Goal: Information Seeking & Learning: Learn about a topic

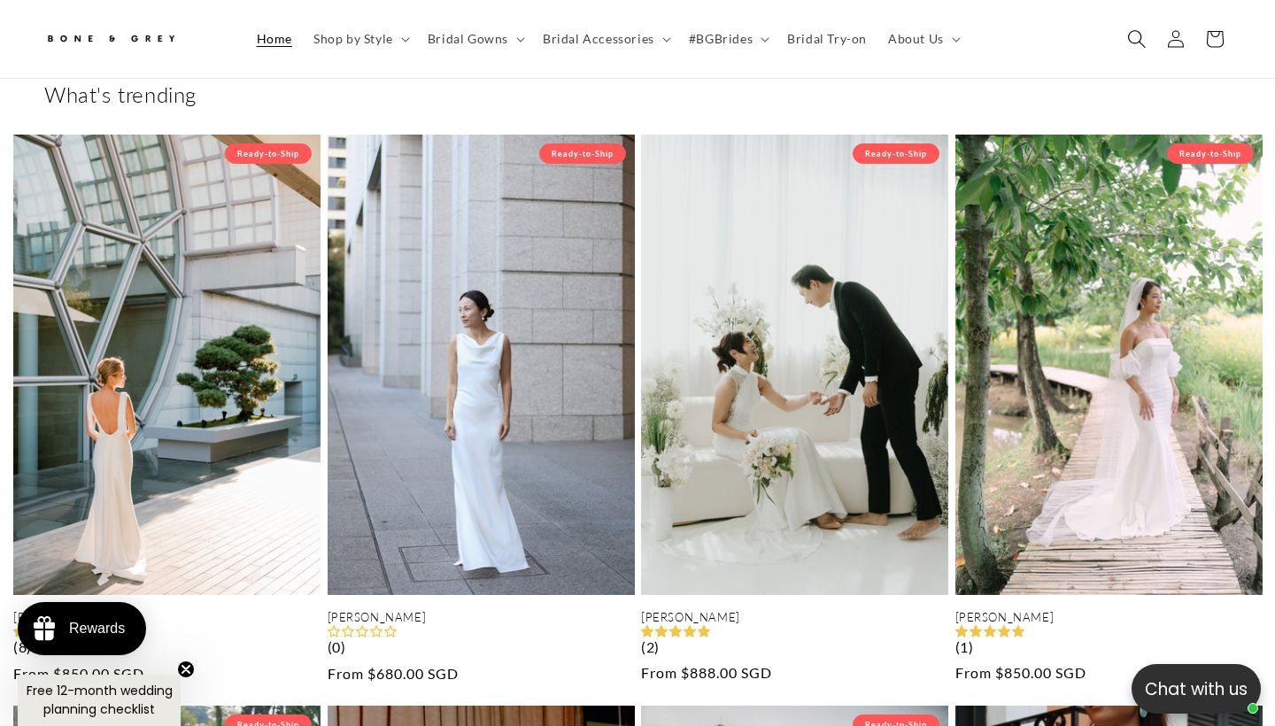
click at [1142, 40] on icon "Search" at bounding box center [1137, 38] width 19 height 19
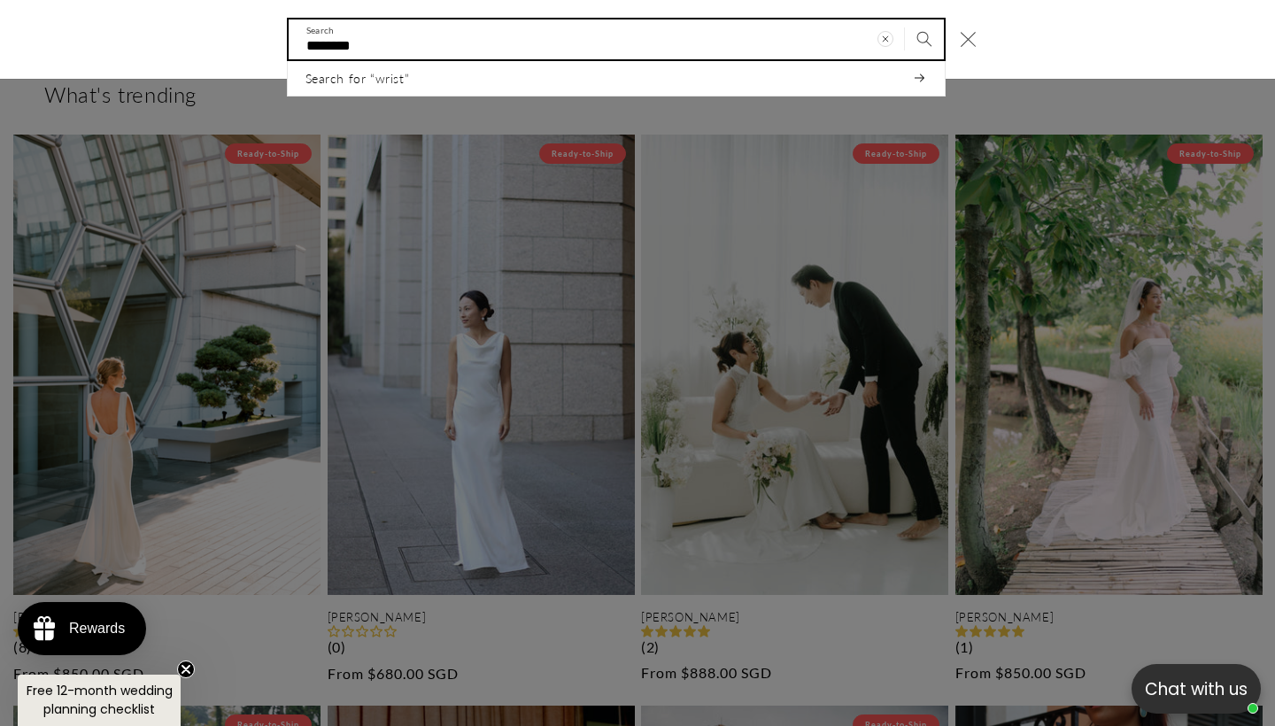
scroll to position [0, 430]
type input "**********"
click at [924, 38] on button "Search" at bounding box center [924, 38] width 39 height 39
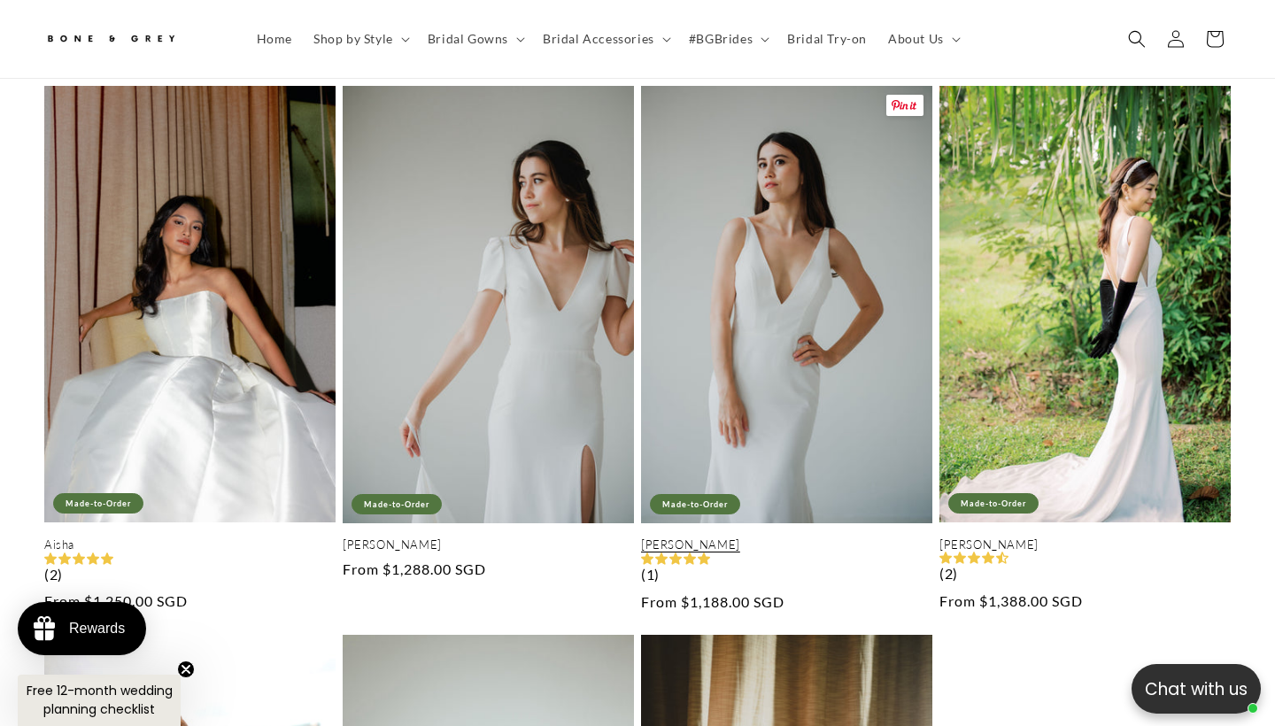
scroll to position [336, 0]
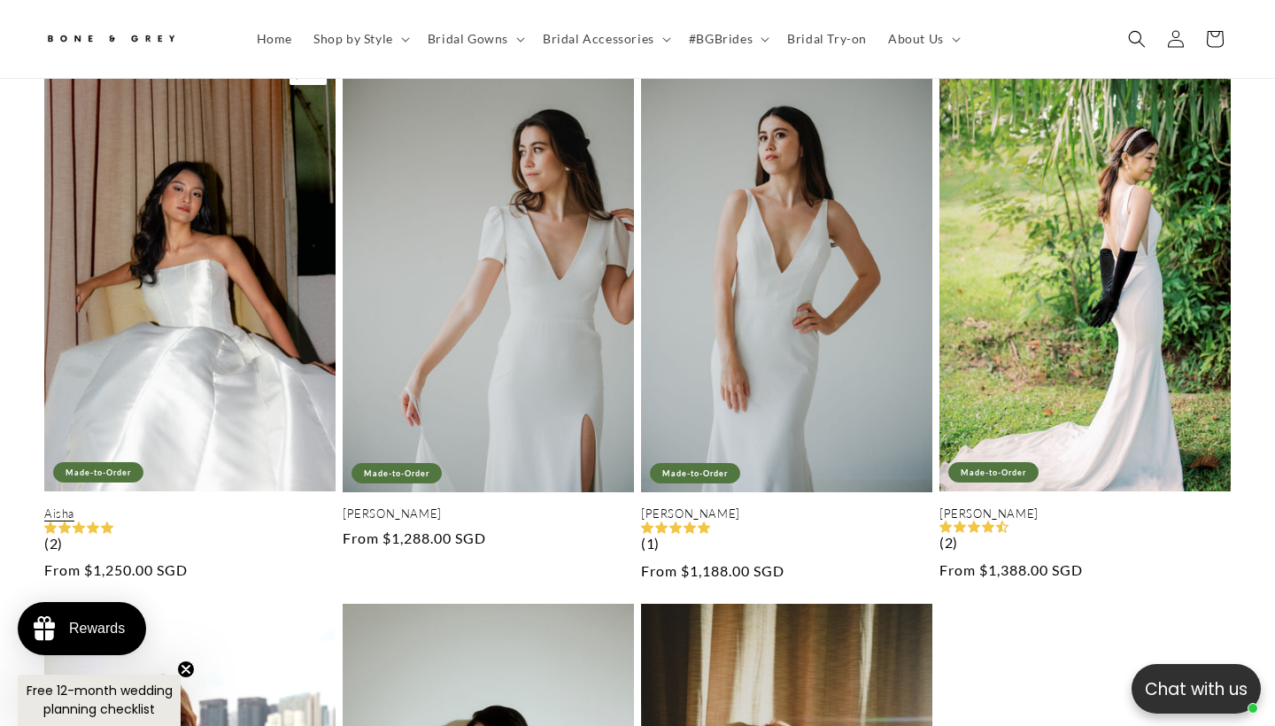
click at [278, 507] on link "Aisha" at bounding box center [189, 514] width 291 height 15
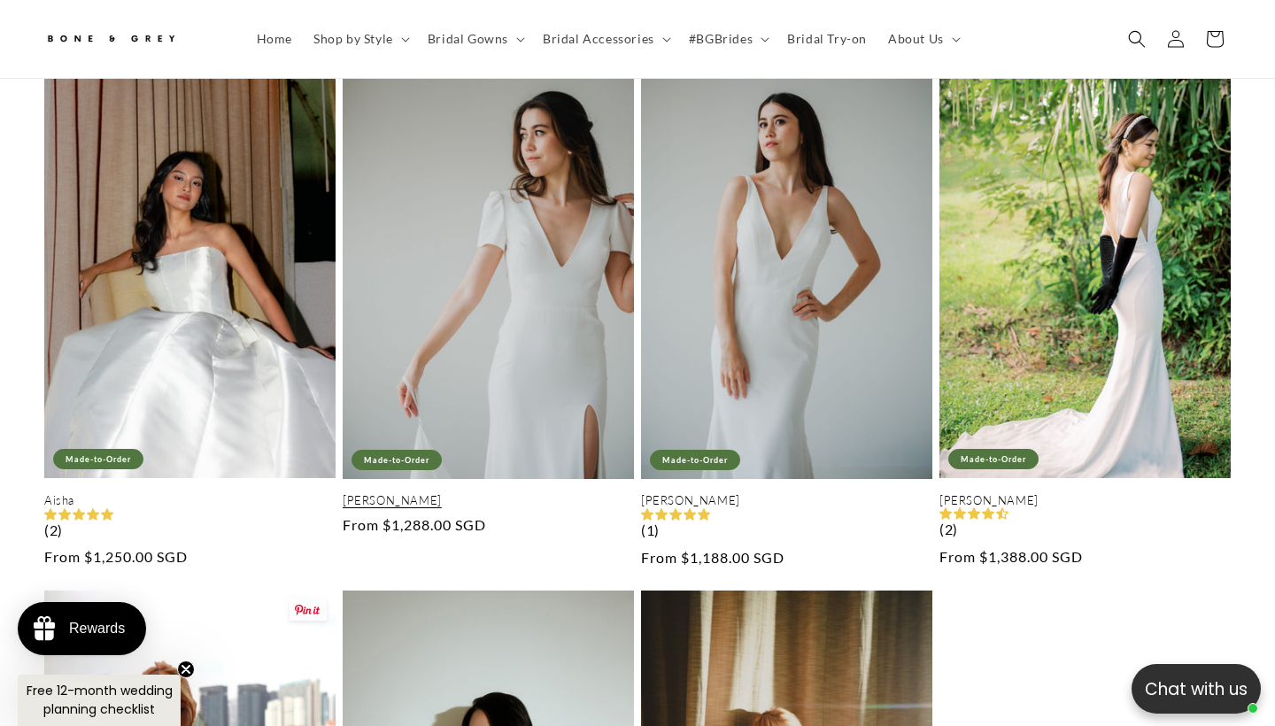
scroll to position [328, 0]
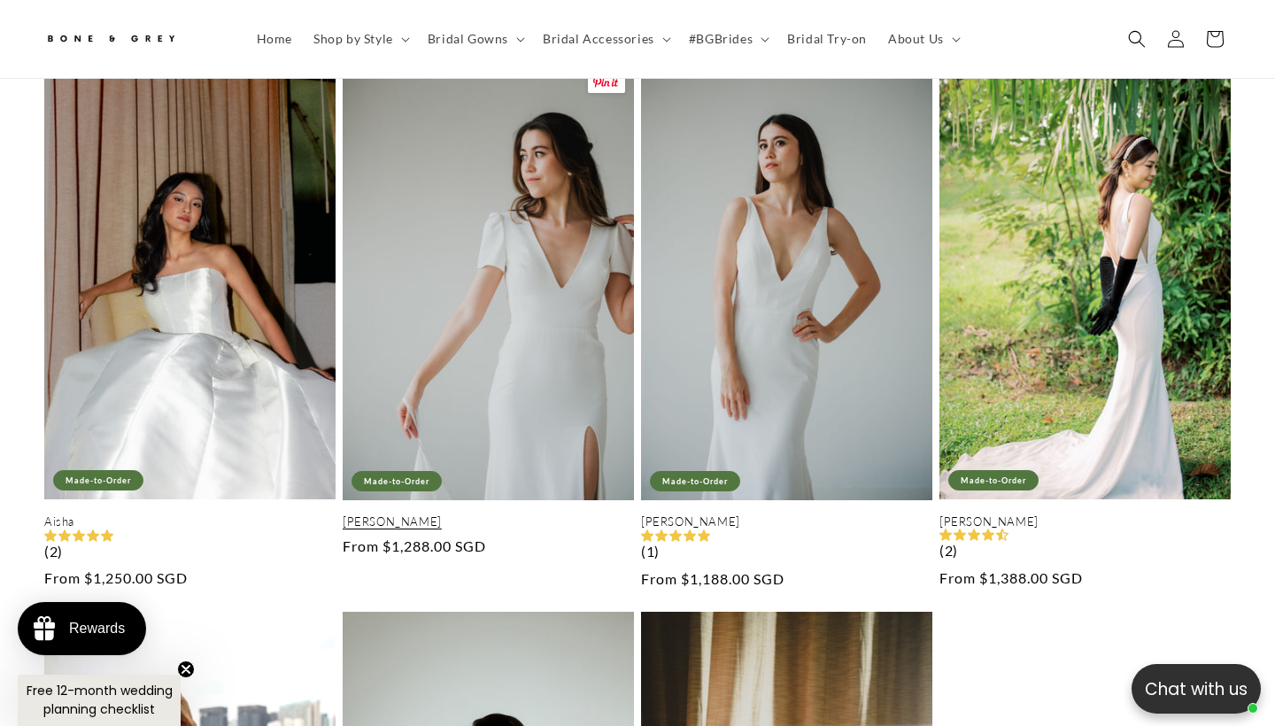
click at [552, 515] on link "Yvette" at bounding box center [488, 522] width 291 height 15
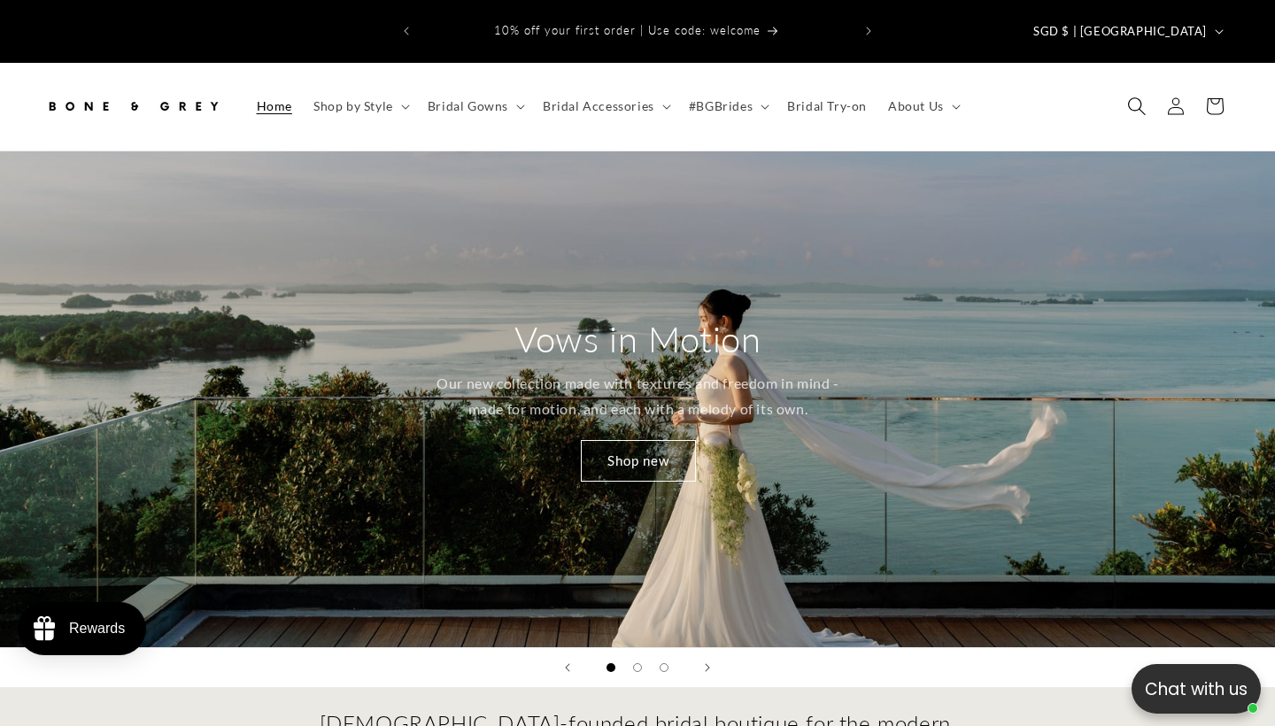
click at [1144, 97] on icon "Search" at bounding box center [1137, 106] width 19 height 19
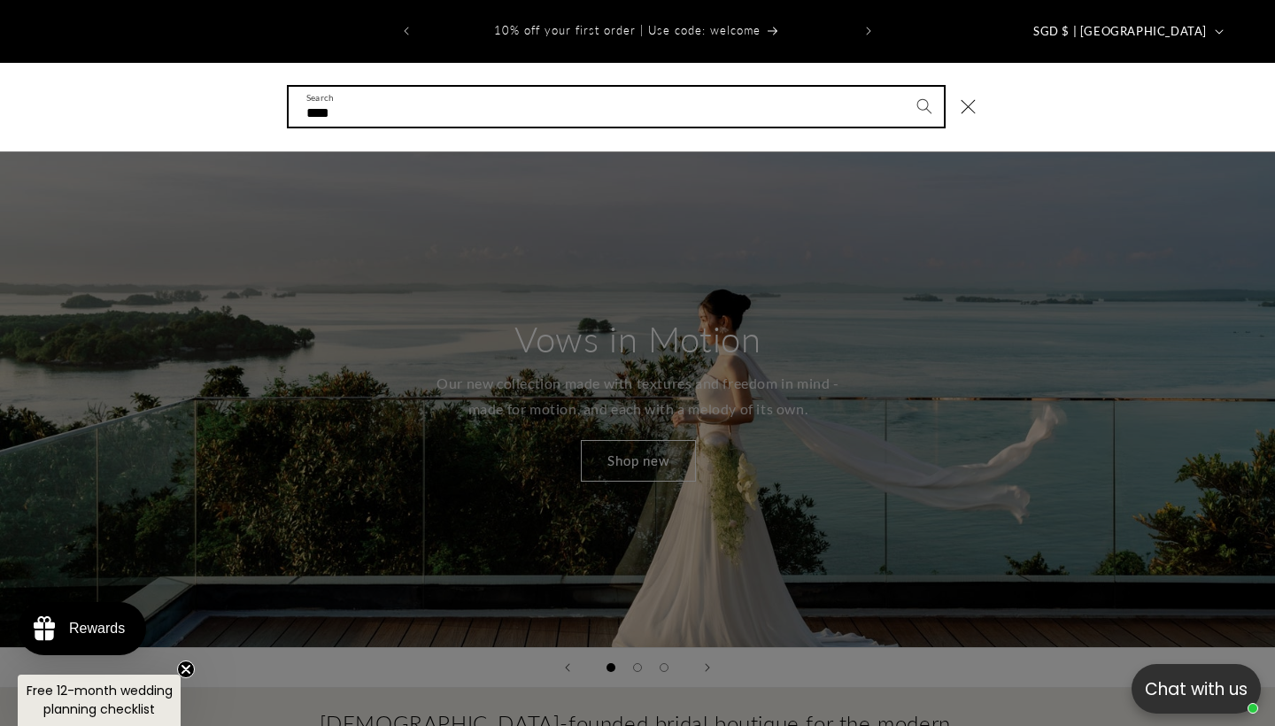
type input "****"
click at [924, 87] on button "Search" at bounding box center [924, 106] width 39 height 39
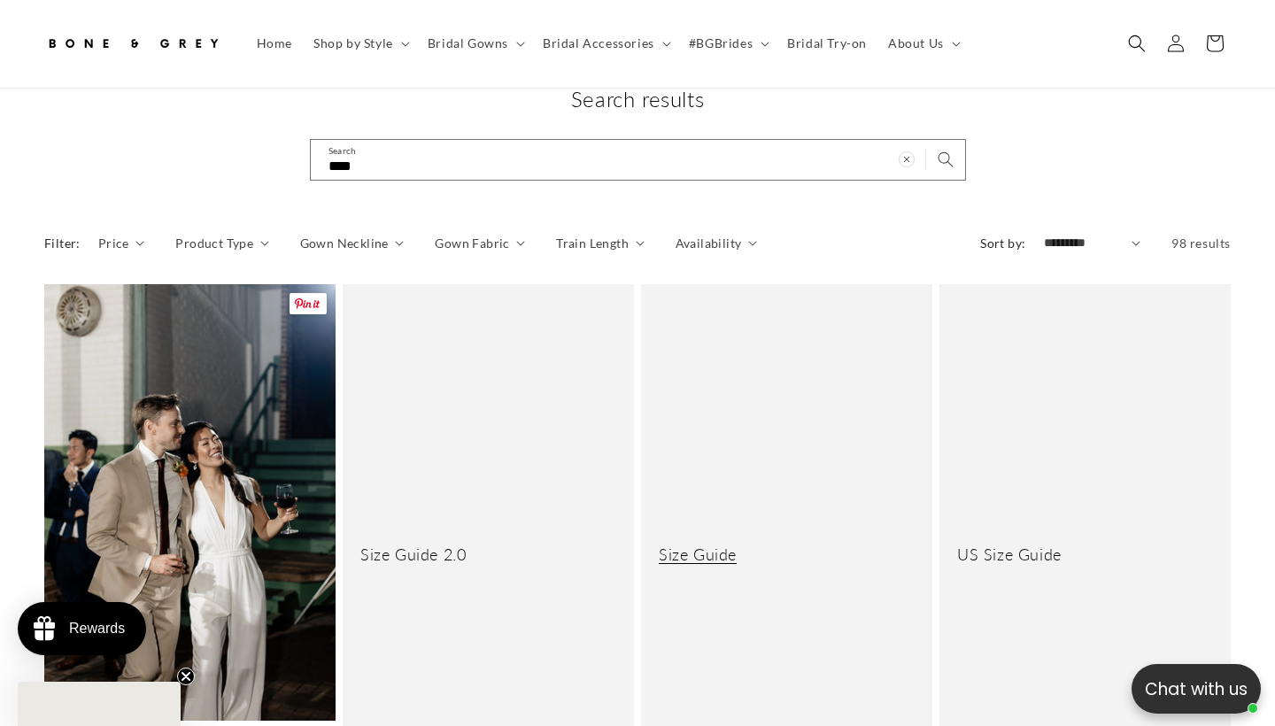
scroll to position [159, 0]
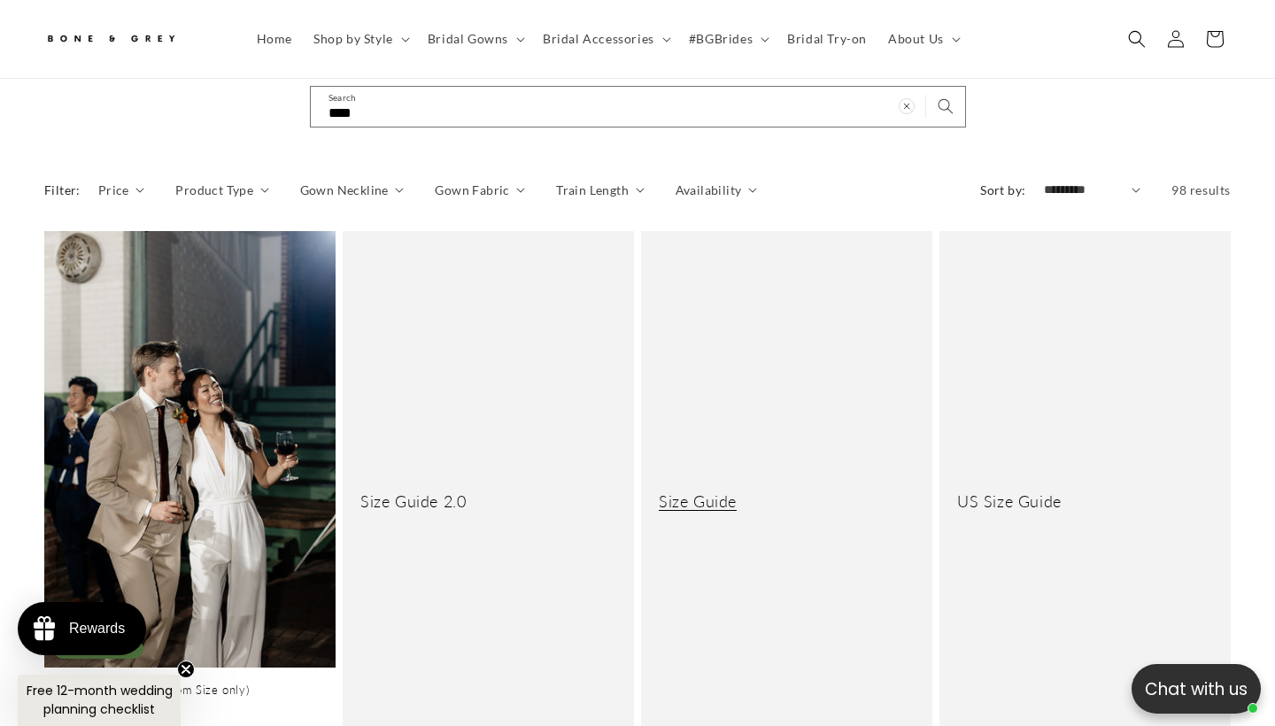
click at [760, 492] on link "Size Guide" at bounding box center [787, 502] width 256 height 20
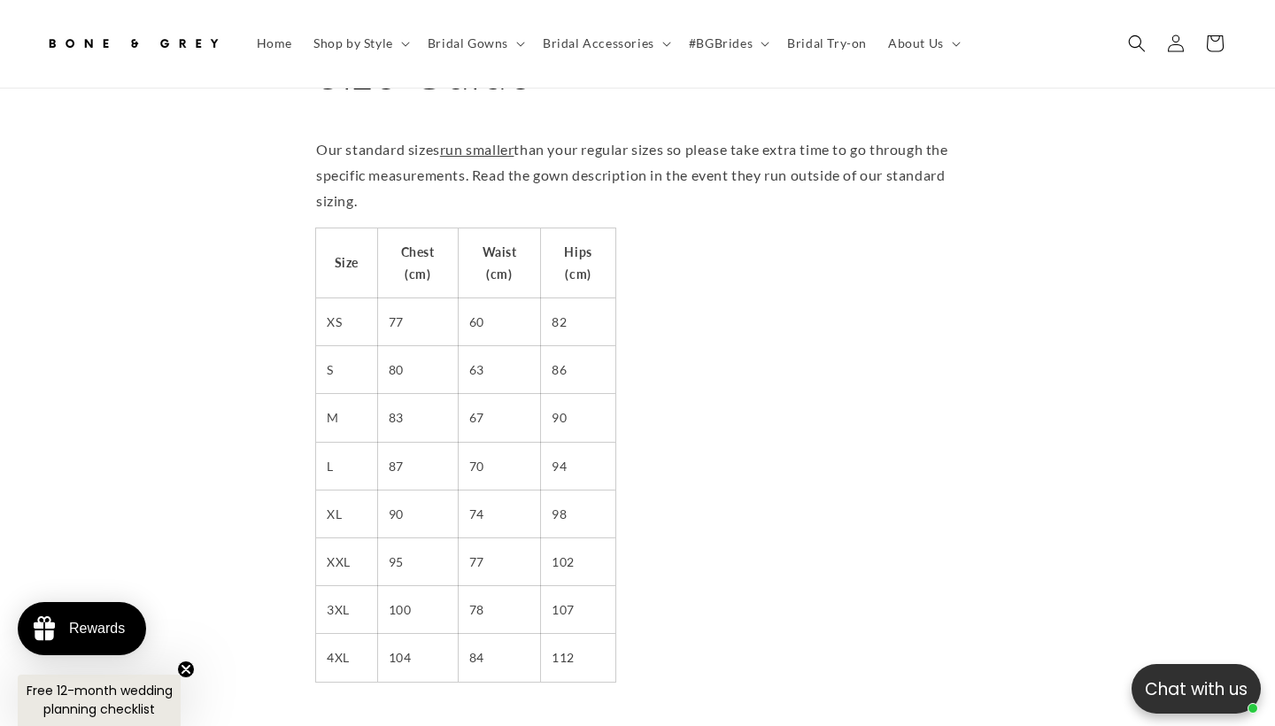
scroll to position [203, 0]
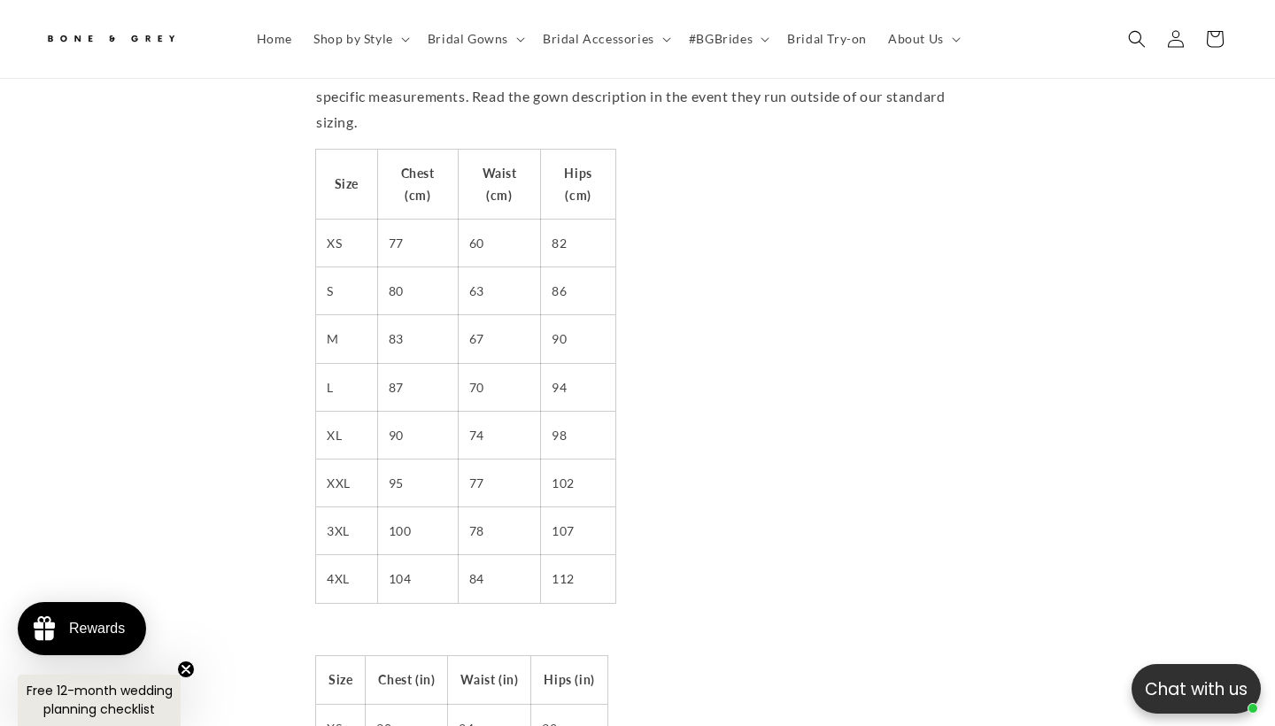
drag, startPoint x: 291, startPoint y: 128, endPoint x: 733, endPoint y: 558, distance: 617.6
click at [733, 558] on section "Size Guide Our standard sizes run smaller than your regular sizes so please tak…" at bounding box center [637, 641] width 1275 height 1404
copy div
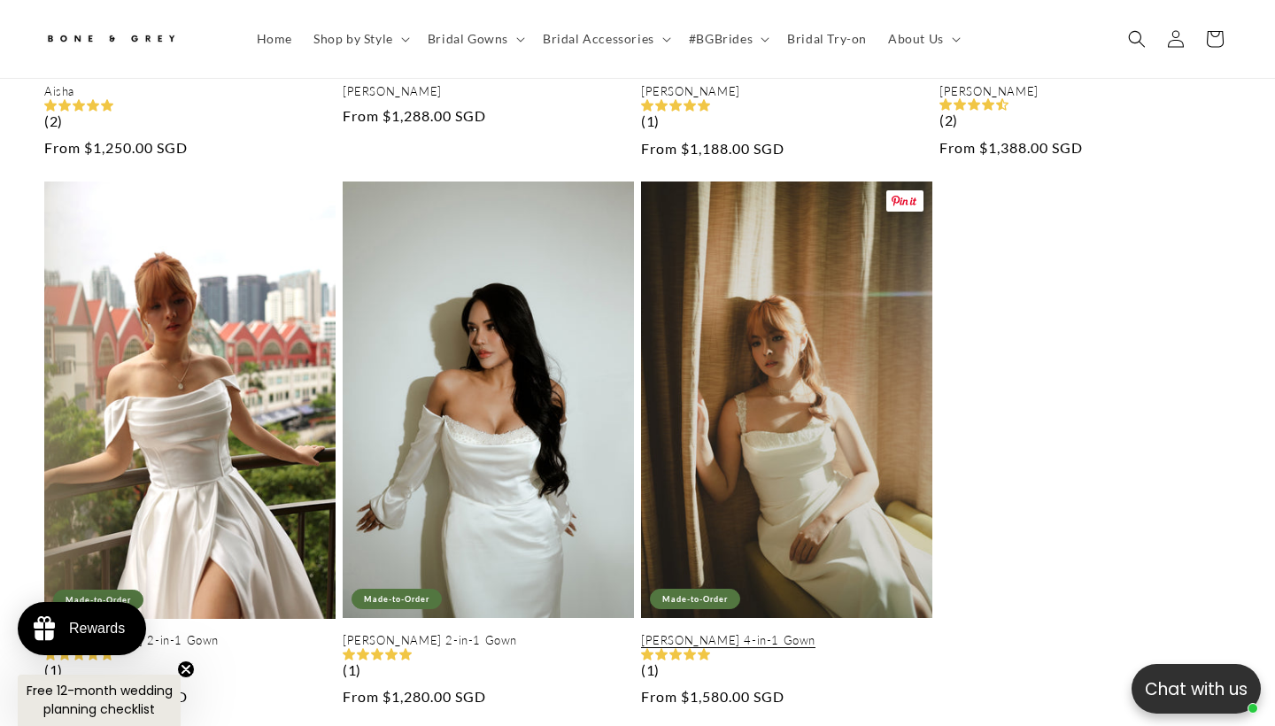
scroll to position [0, 430]
click at [822, 633] on link "[PERSON_NAME] 4-in-1 Gown" at bounding box center [786, 640] width 291 height 15
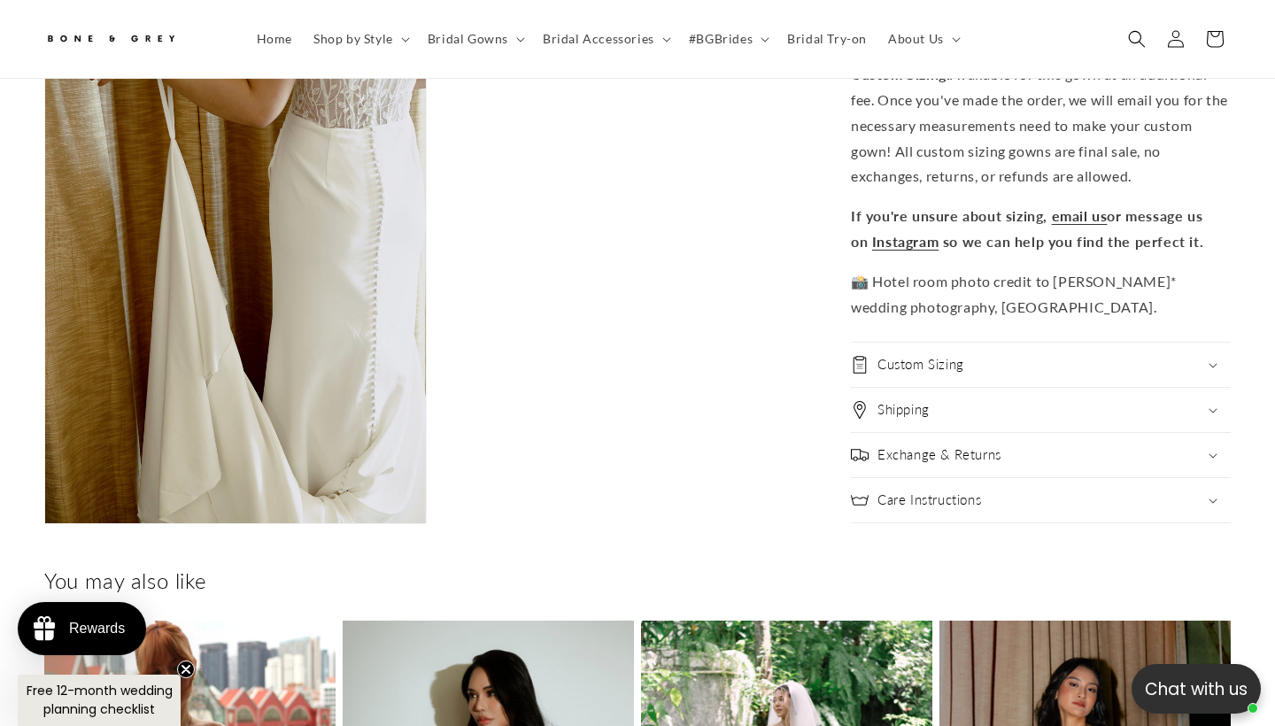
scroll to position [3594, 0]
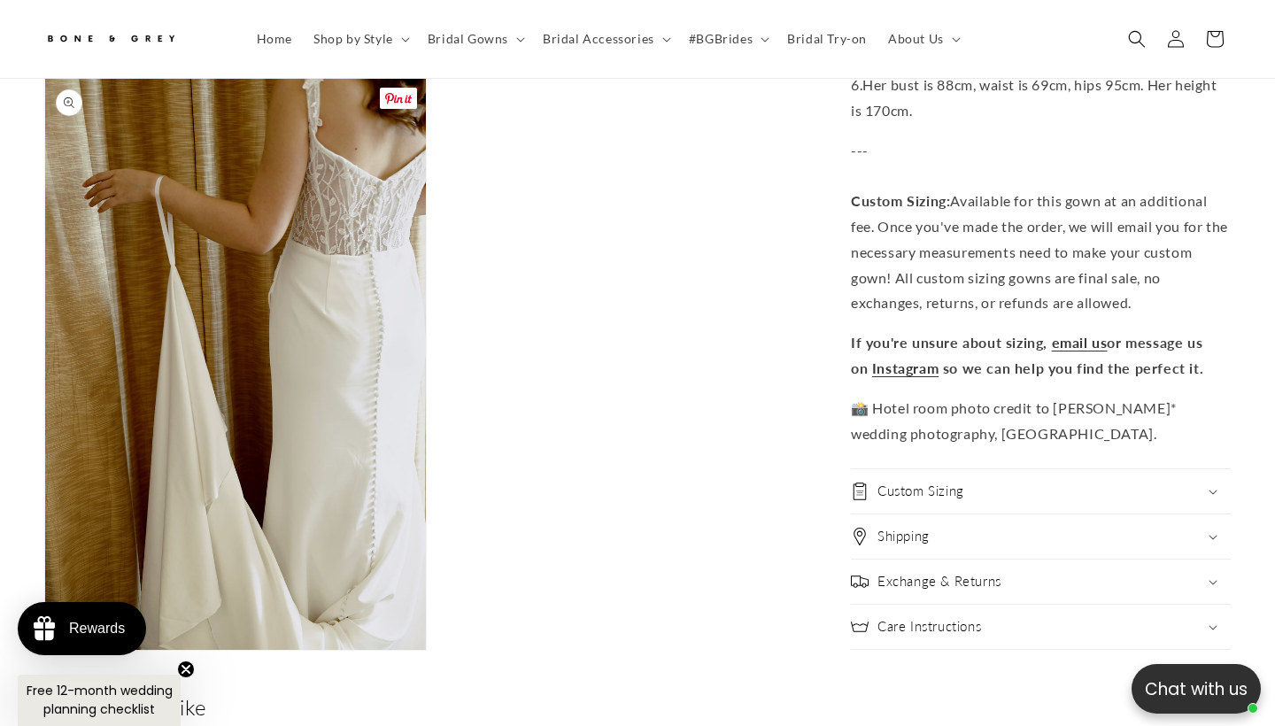
click at [45, 650] on button "Open media 10 in modal" at bounding box center [45, 650] width 0 height 0
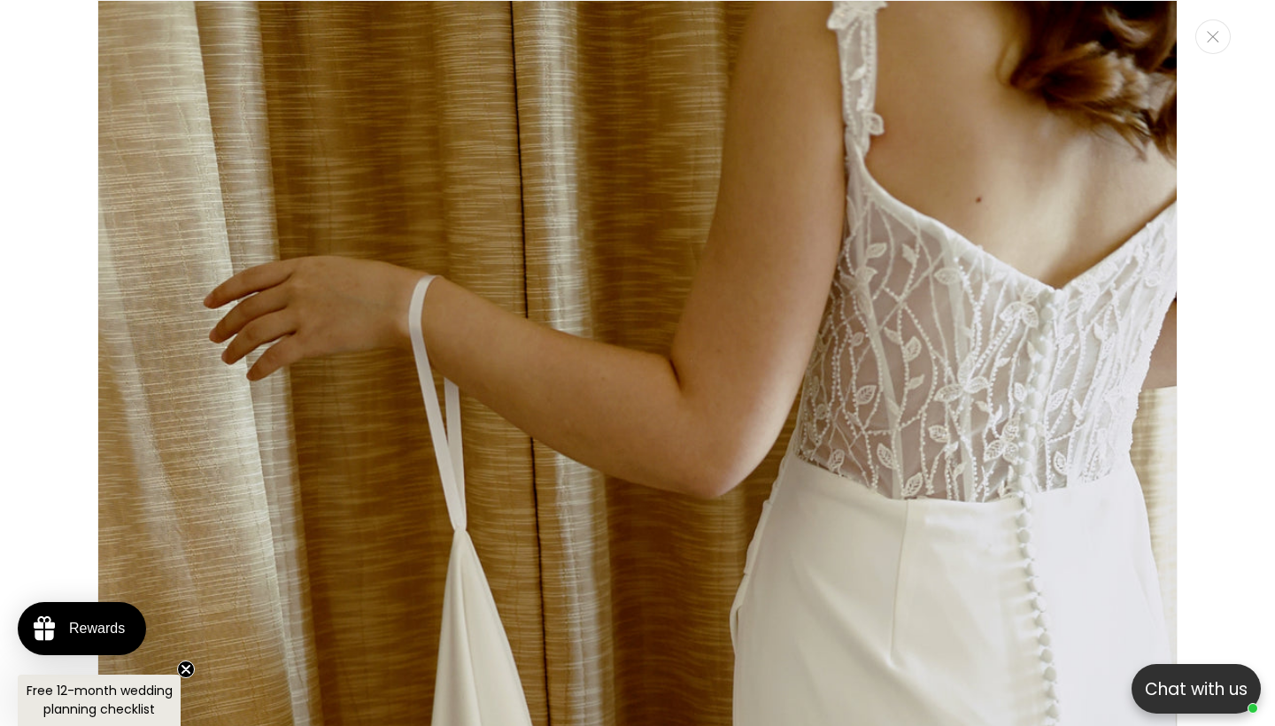
scroll to position [0, 861]
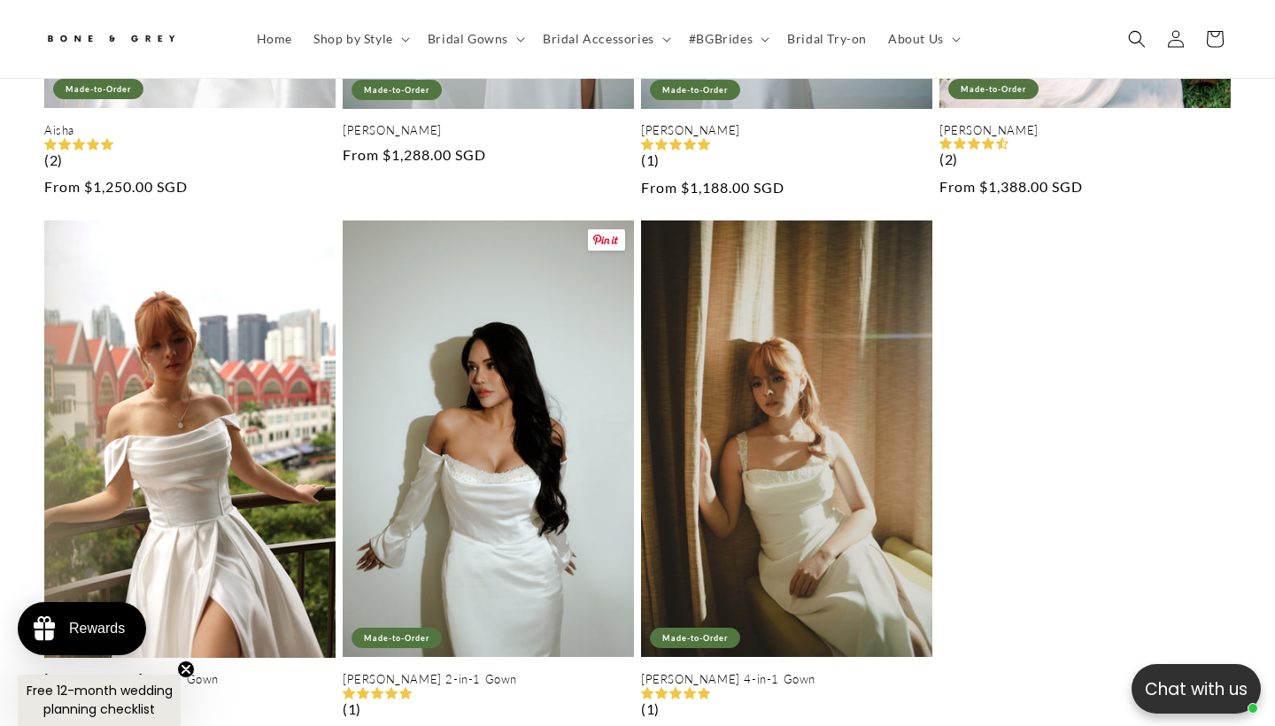
scroll to position [0, 430]
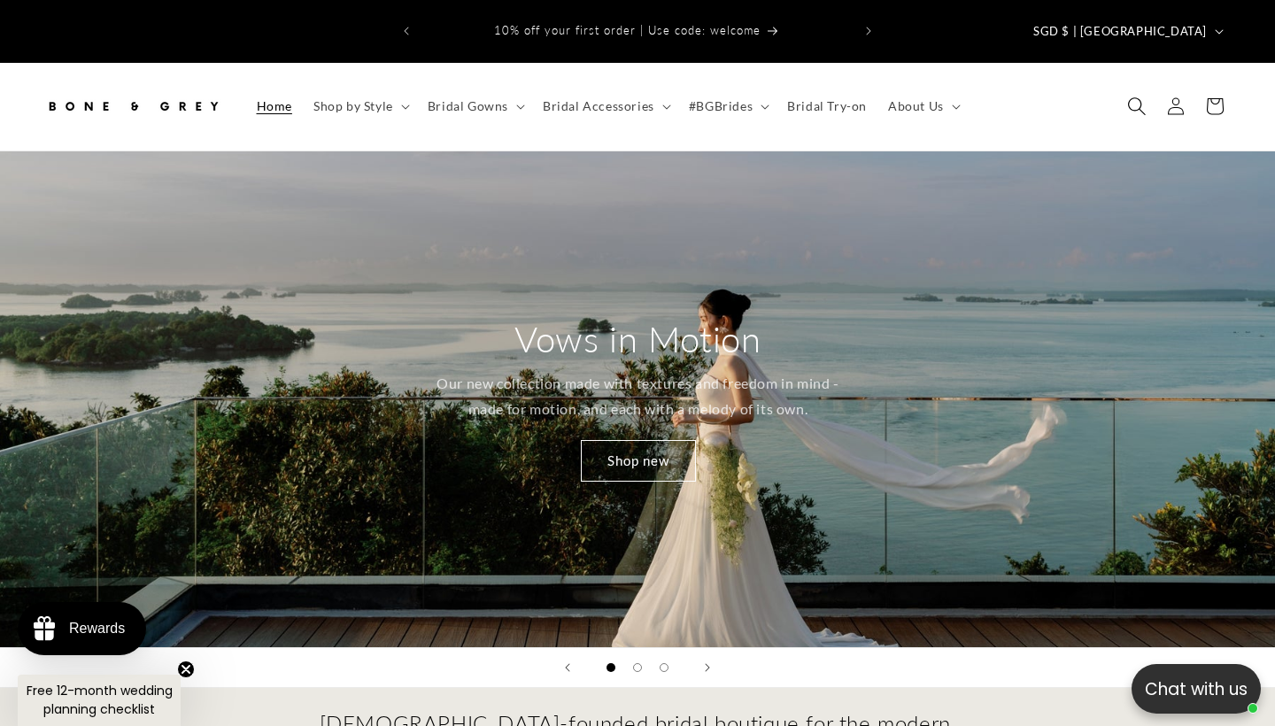
click at [1151, 87] on span "Search" at bounding box center [1137, 106] width 39 height 39
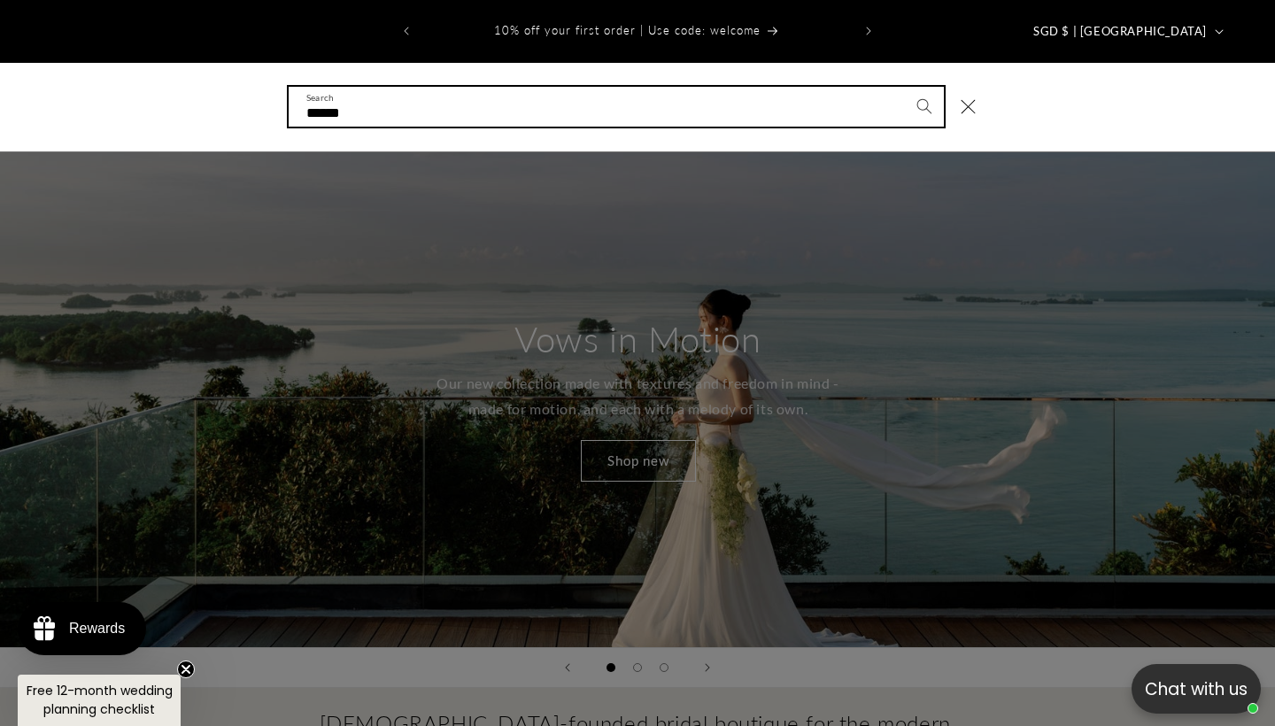
type input "******"
click at [924, 87] on button "Search" at bounding box center [924, 106] width 39 height 39
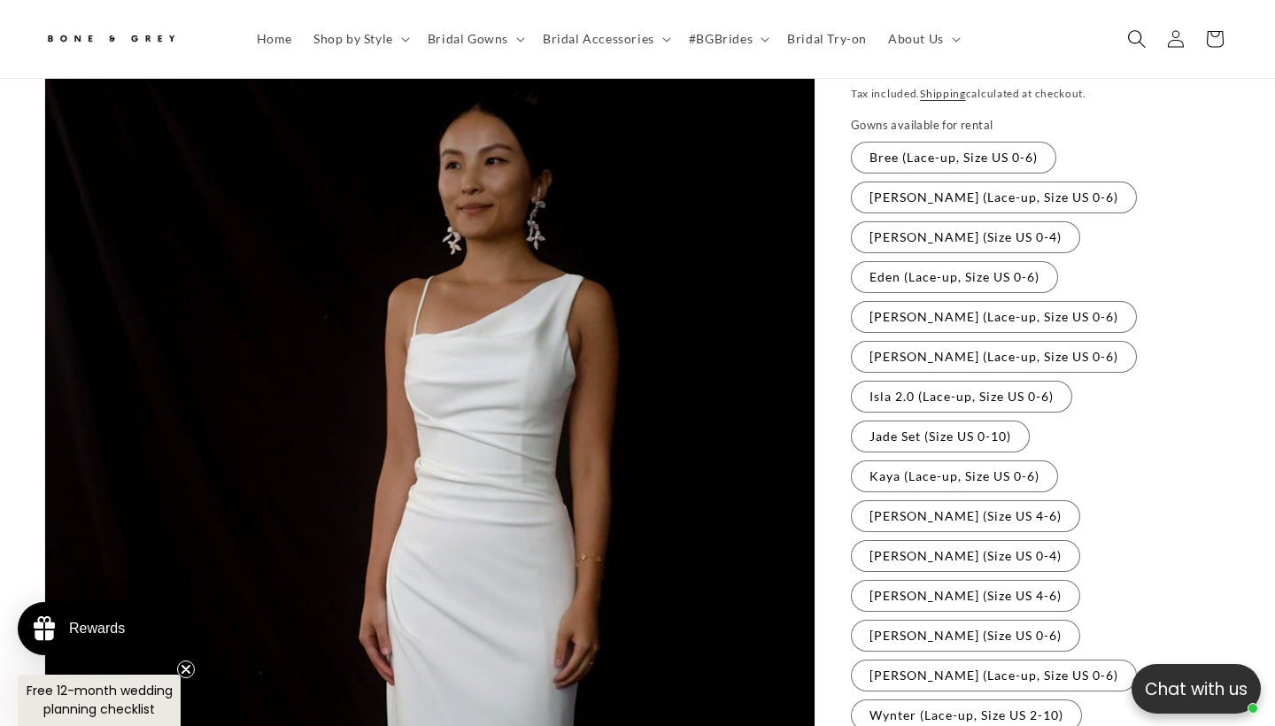
click at [1137, 37] on icon "Search" at bounding box center [1137, 38] width 19 height 19
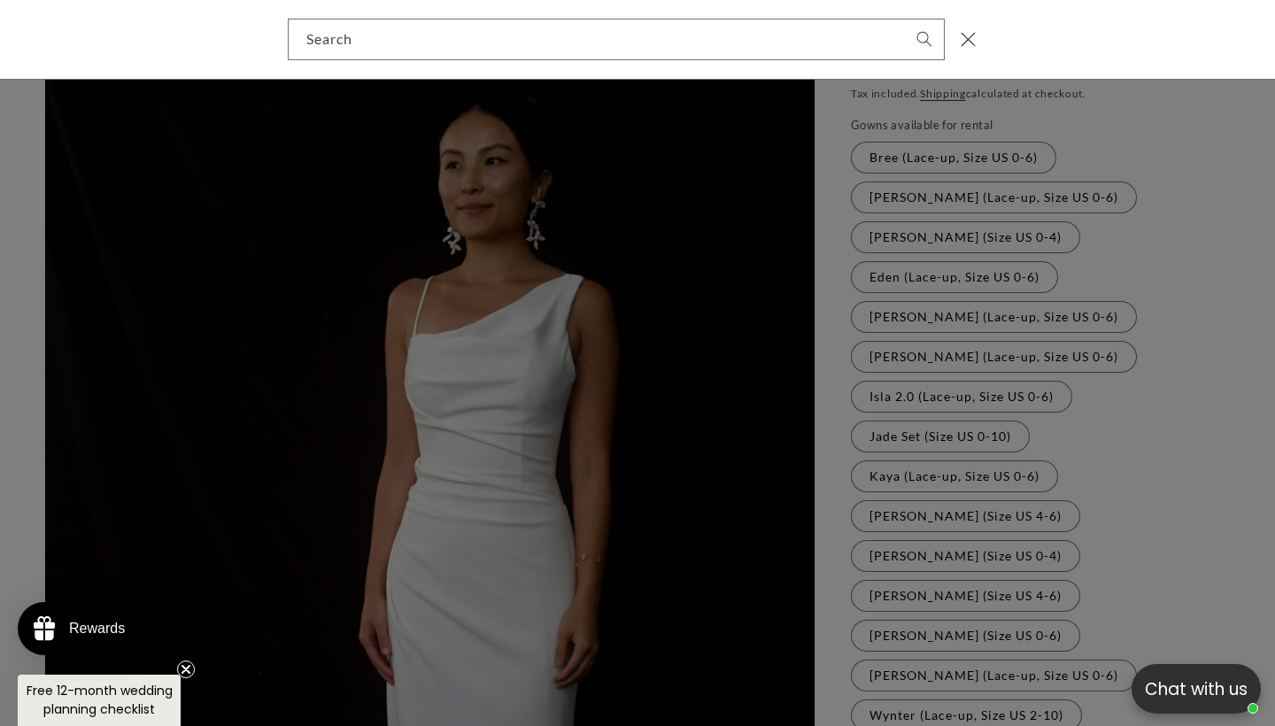
click at [0, 40] on div "Search" at bounding box center [0, 40] width 0 height 0
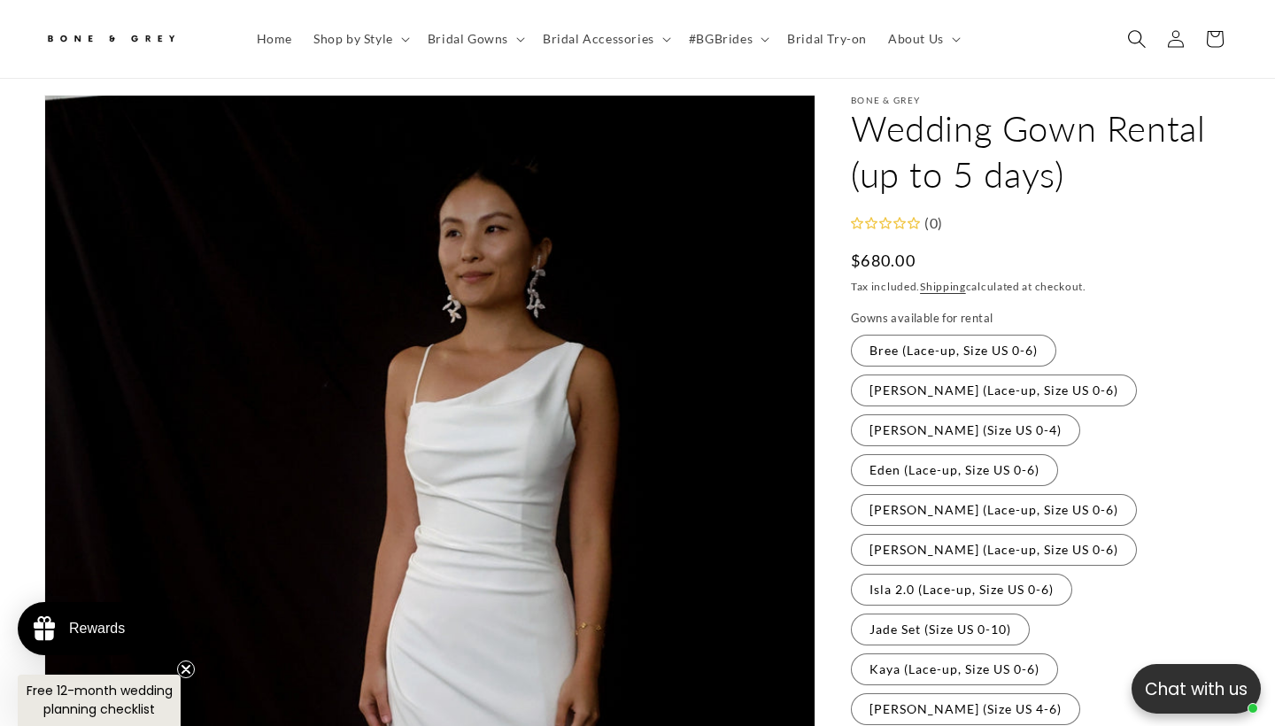
scroll to position [64, 0]
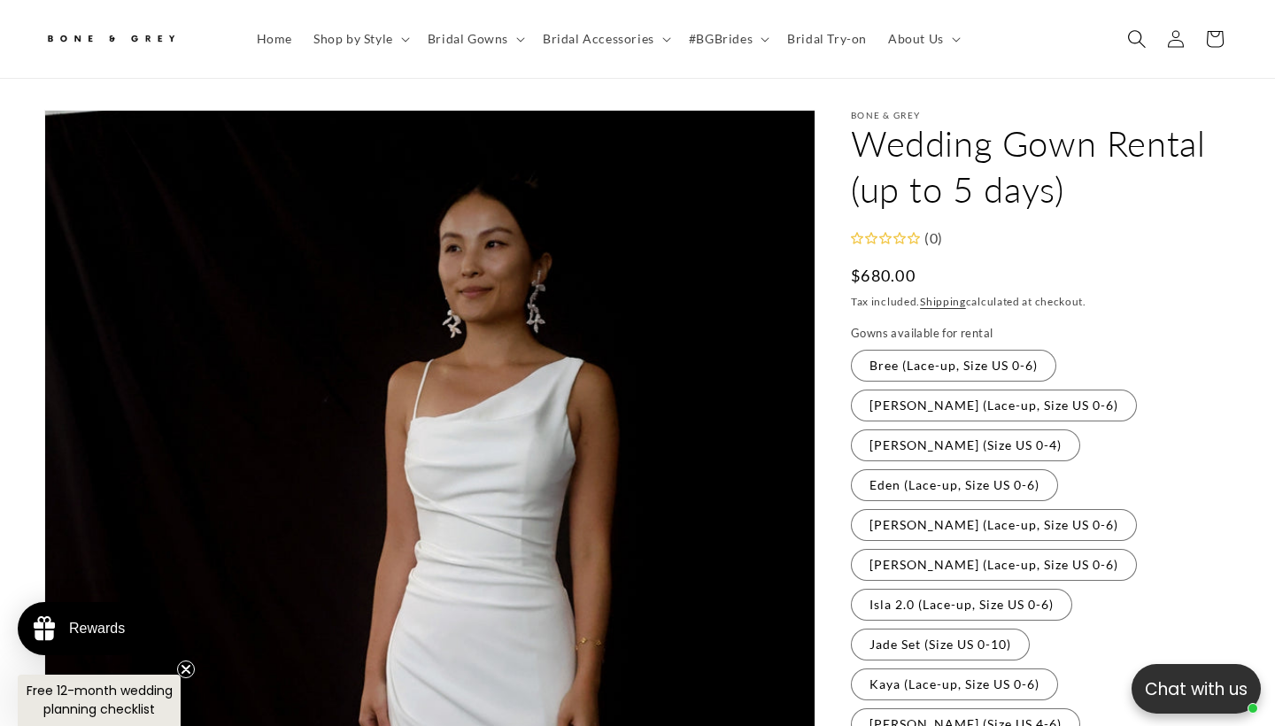
click at [1136, 27] on span "Search" at bounding box center [1137, 38] width 39 height 39
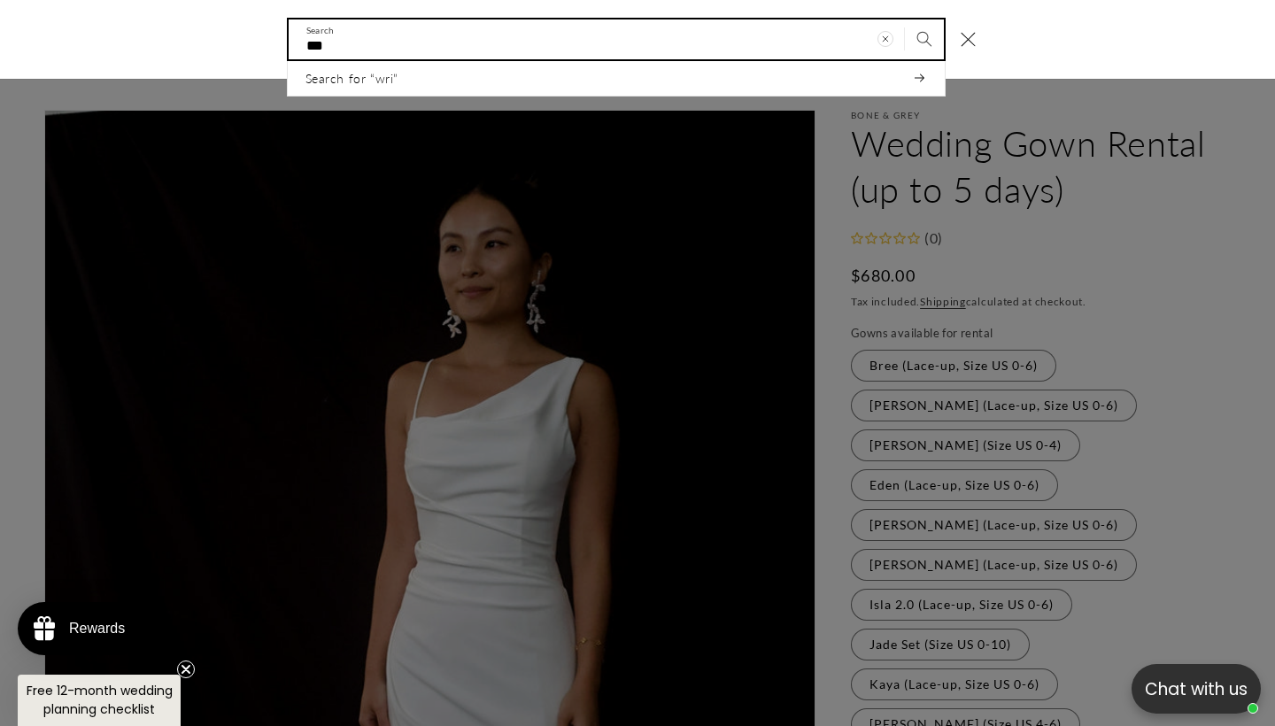
scroll to position [0, 0]
type input "**********"
click at [924, 38] on button "Search" at bounding box center [924, 38] width 39 height 39
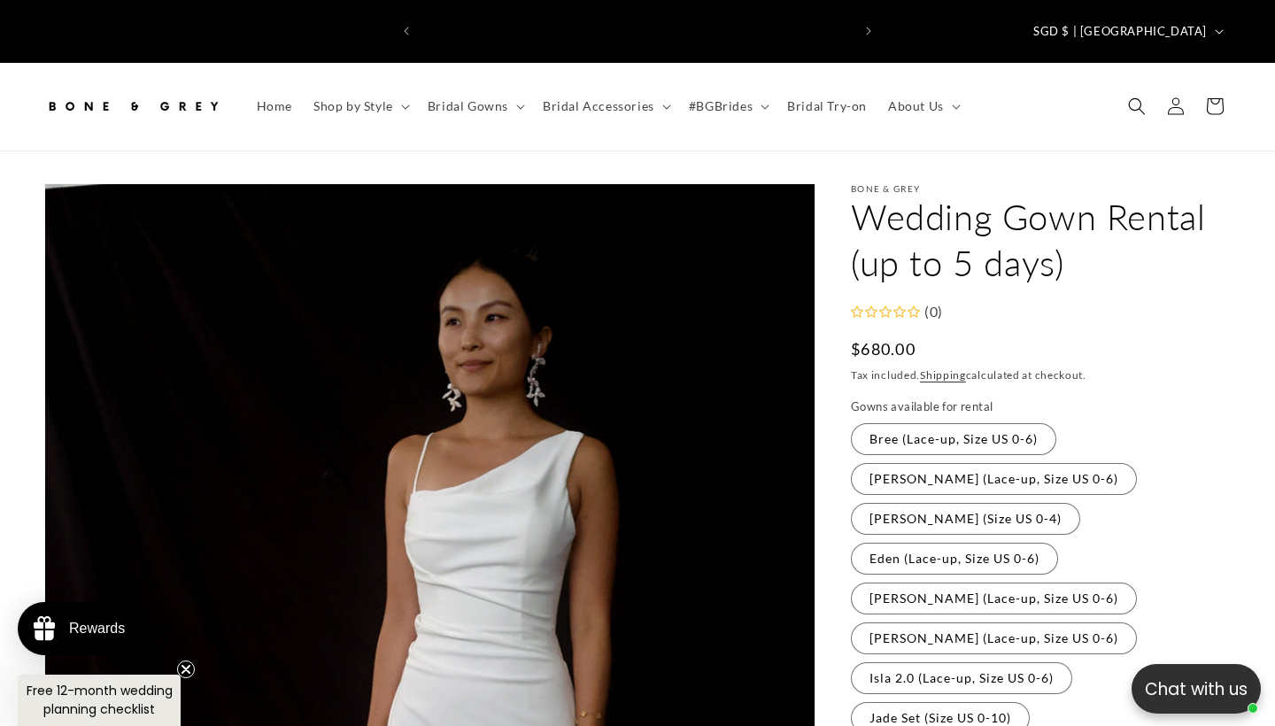
scroll to position [0, 861]
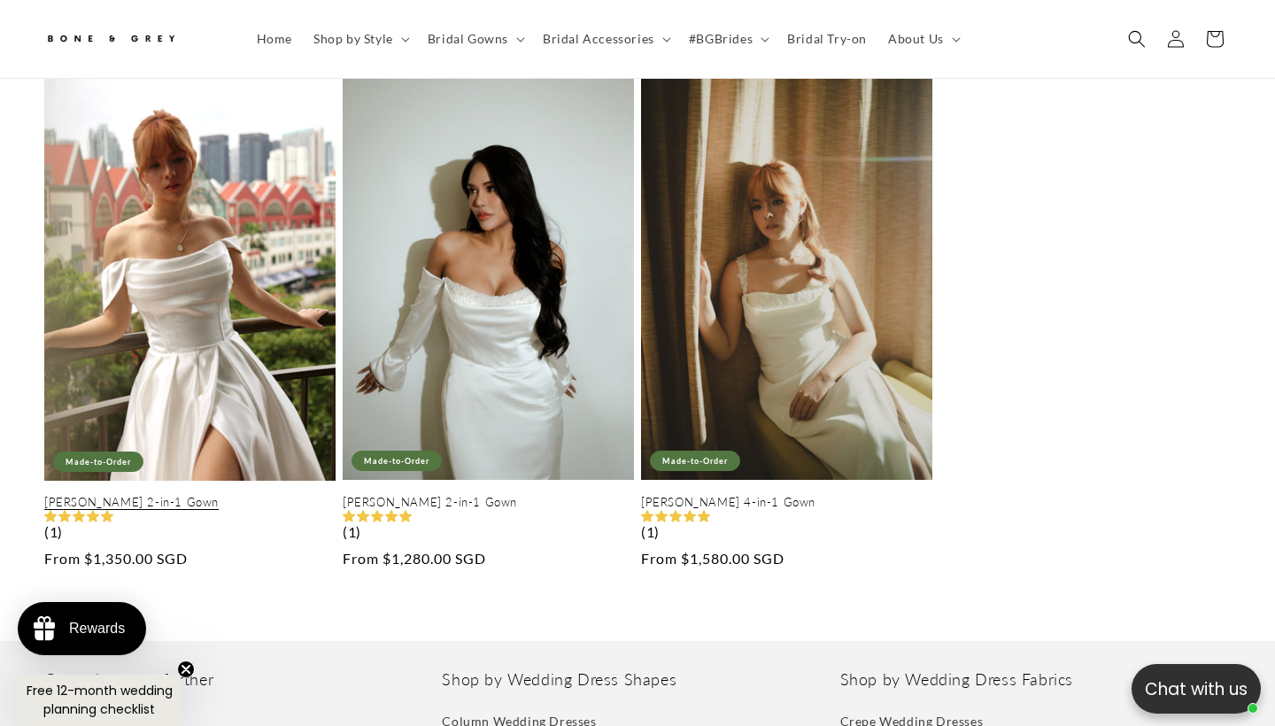
scroll to position [0, 430]
click at [225, 495] on link "[PERSON_NAME] 2-in-1 Gown" at bounding box center [189, 502] width 291 height 15
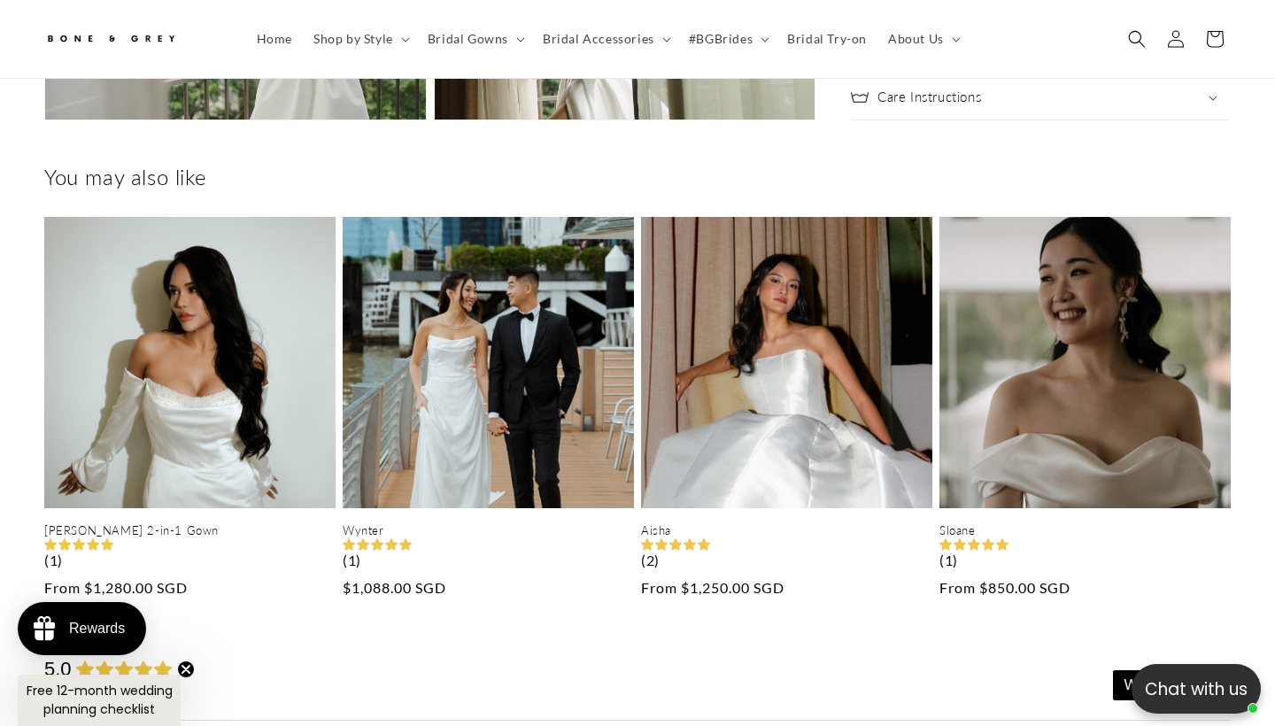
scroll to position [0, 861]
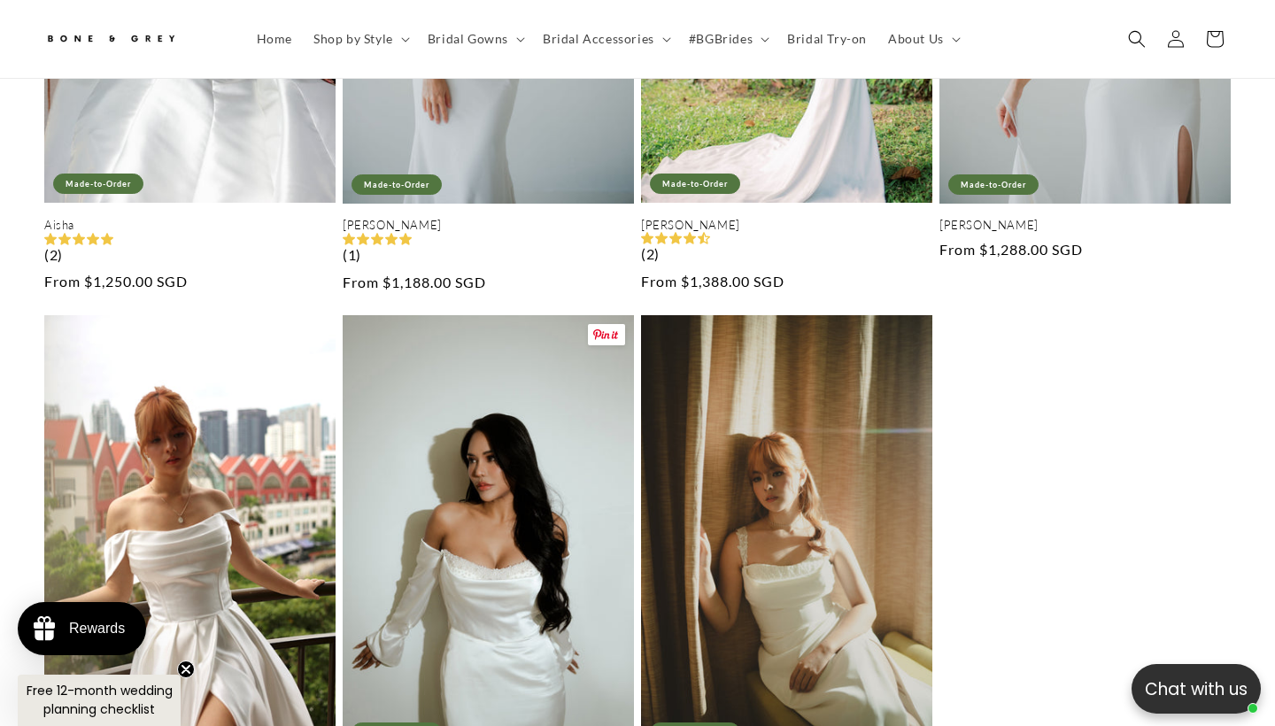
scroll to position [666, 0]
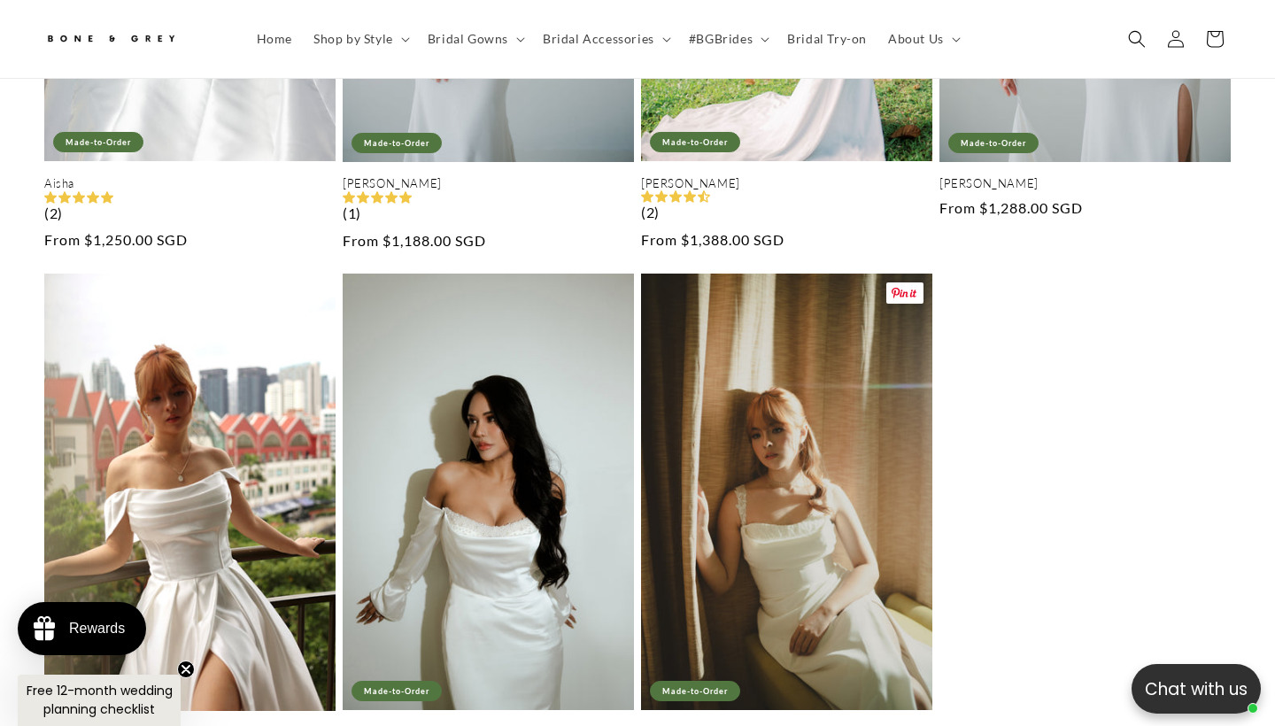
click at [771, 725] on link "[PERSON_NAME] 4-in-1 Gown" at bounding box center [786, 732] width 291 height 15
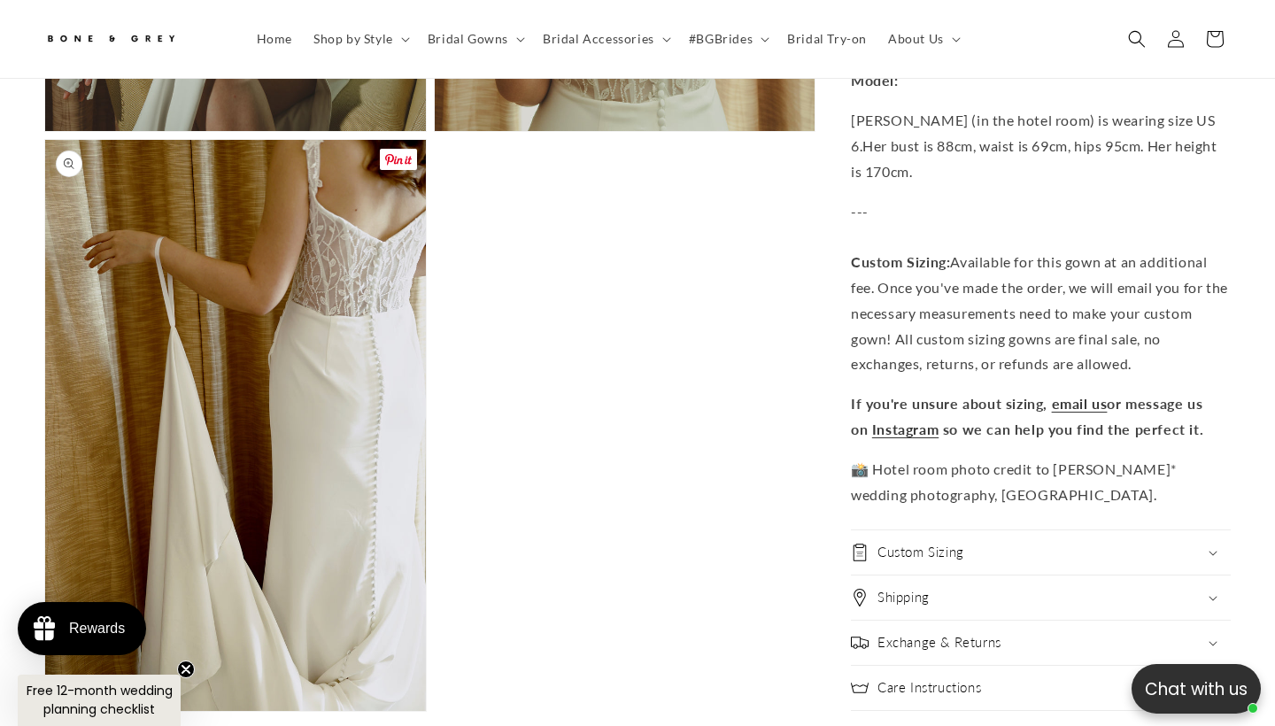
scroll to position [0, 430]
click at [45, 711] on button "Open media 10 in modal" at bounding box center [45, 711] width 0 height 0
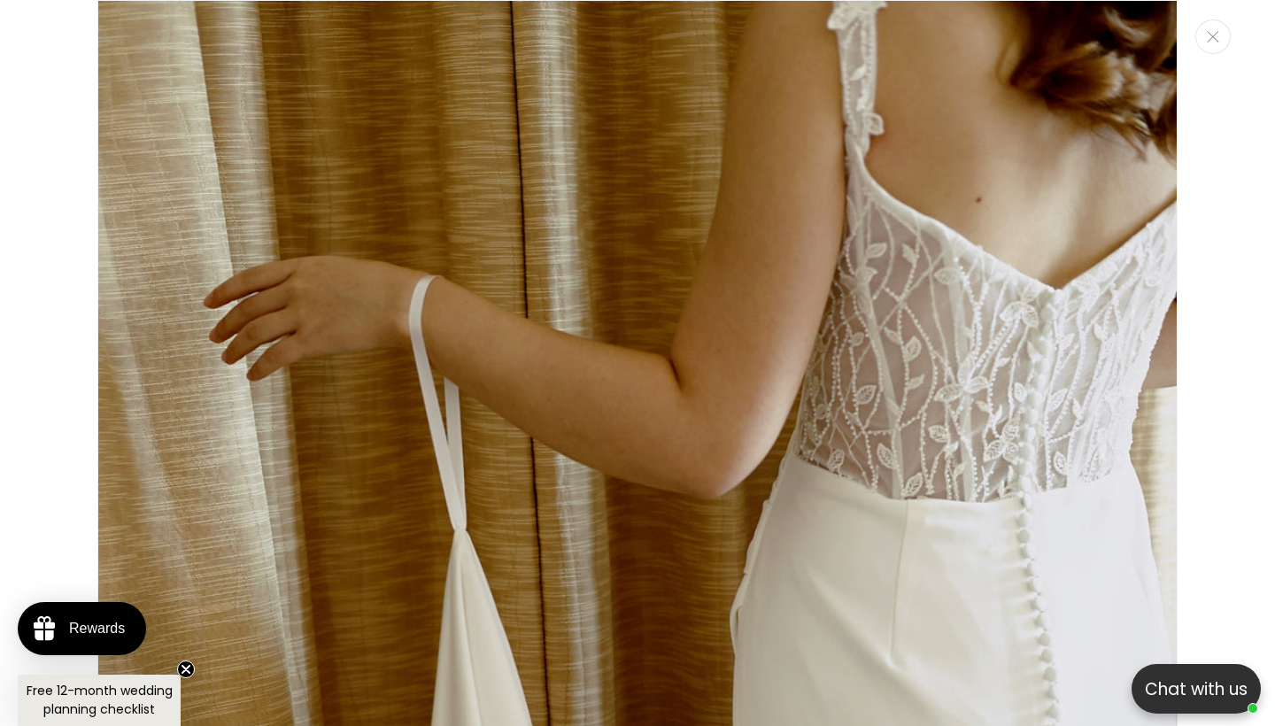
scroll to position [0, 861]
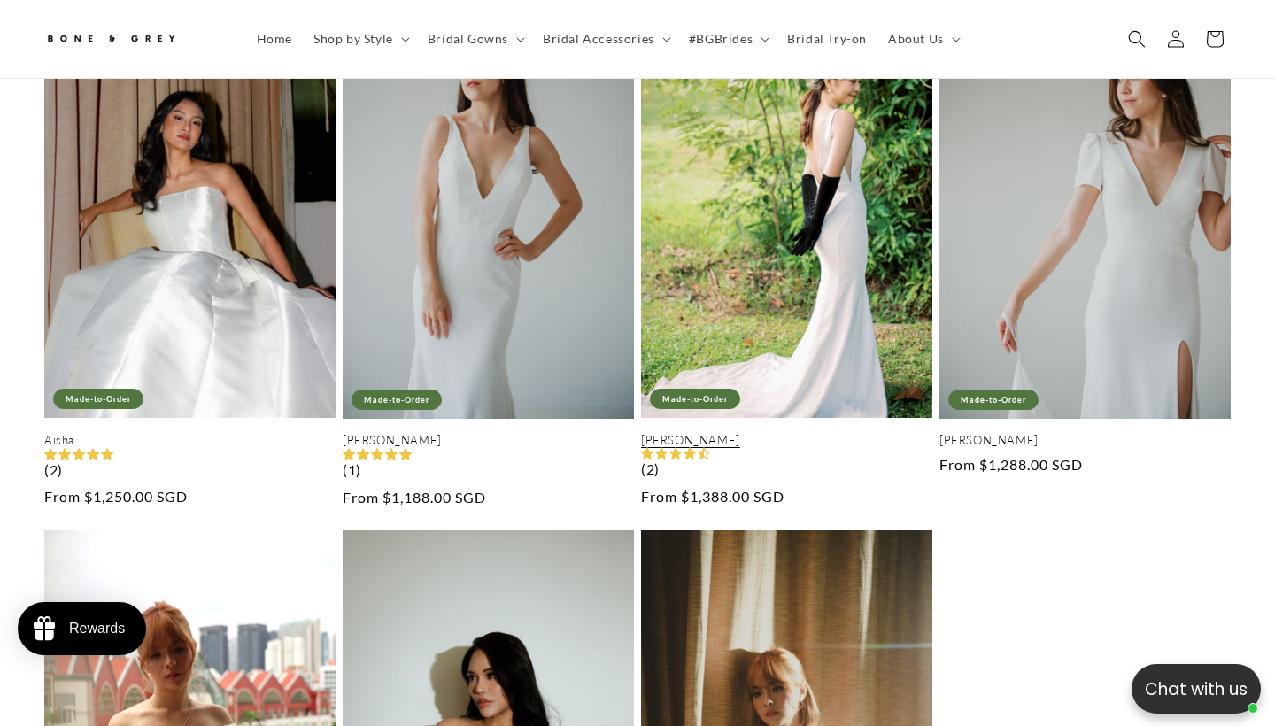
scroll to position [401, 0]
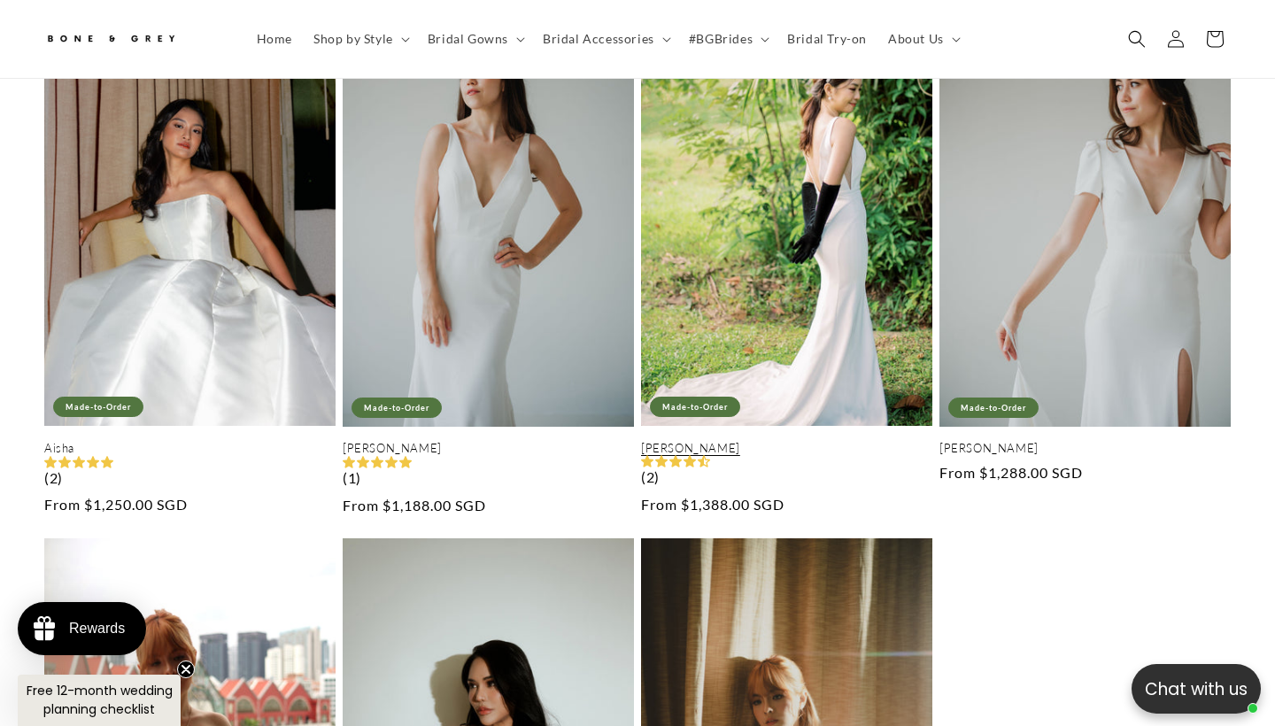
click at [852, 441] on link "Rosalind" at bounding box center [786, 448] width 291 height 15
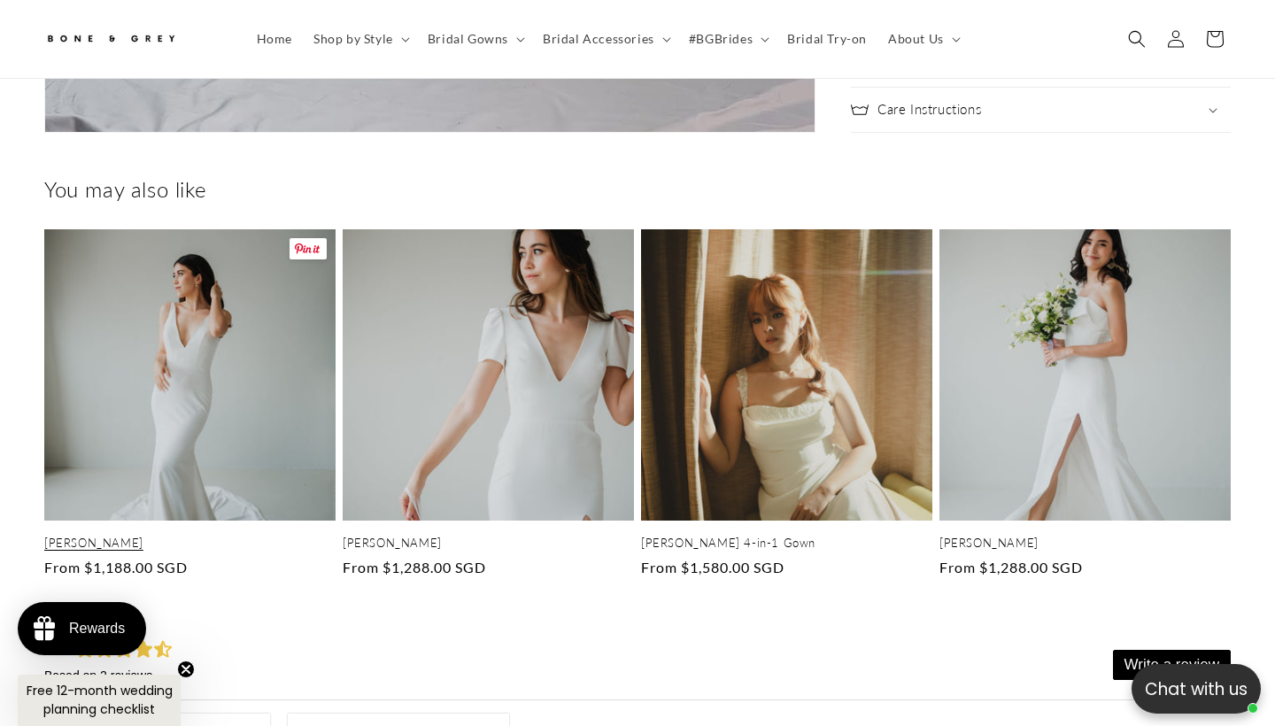
scroll to position [0, 430]
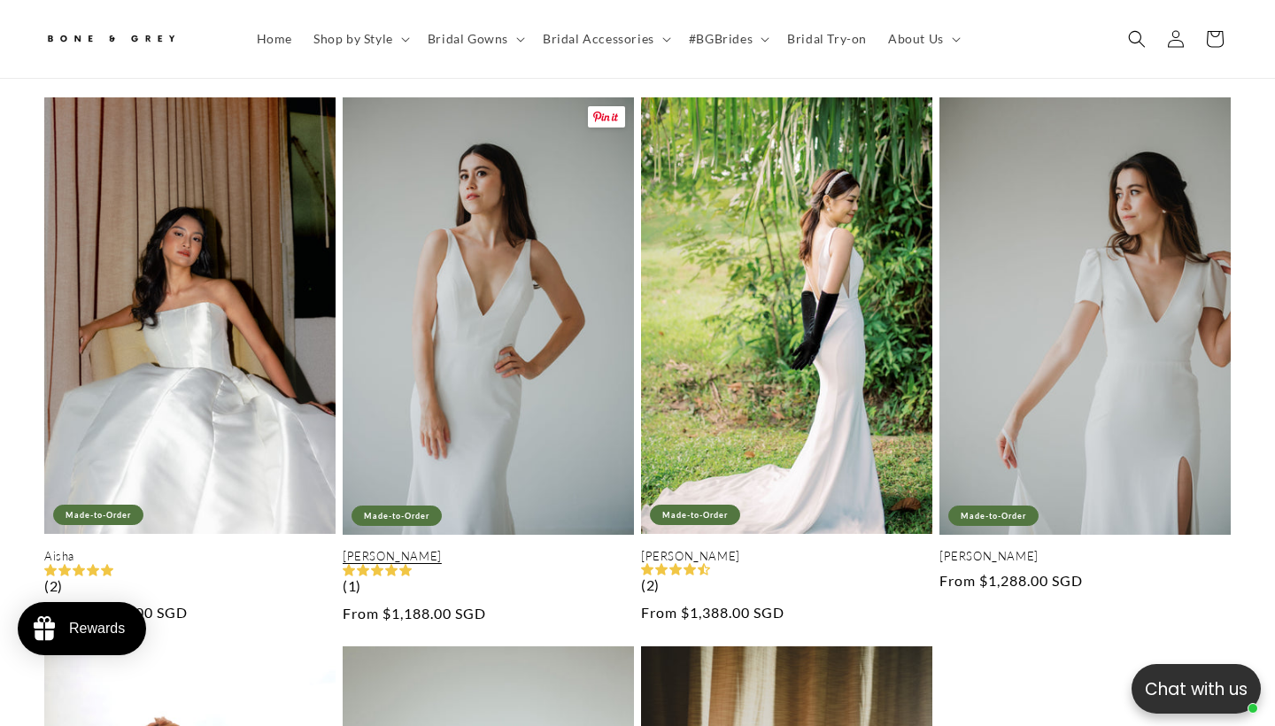
click at [581, 549] on link "[PERSON_NAME]" at bounding box center [488, 556] width 291 height 15
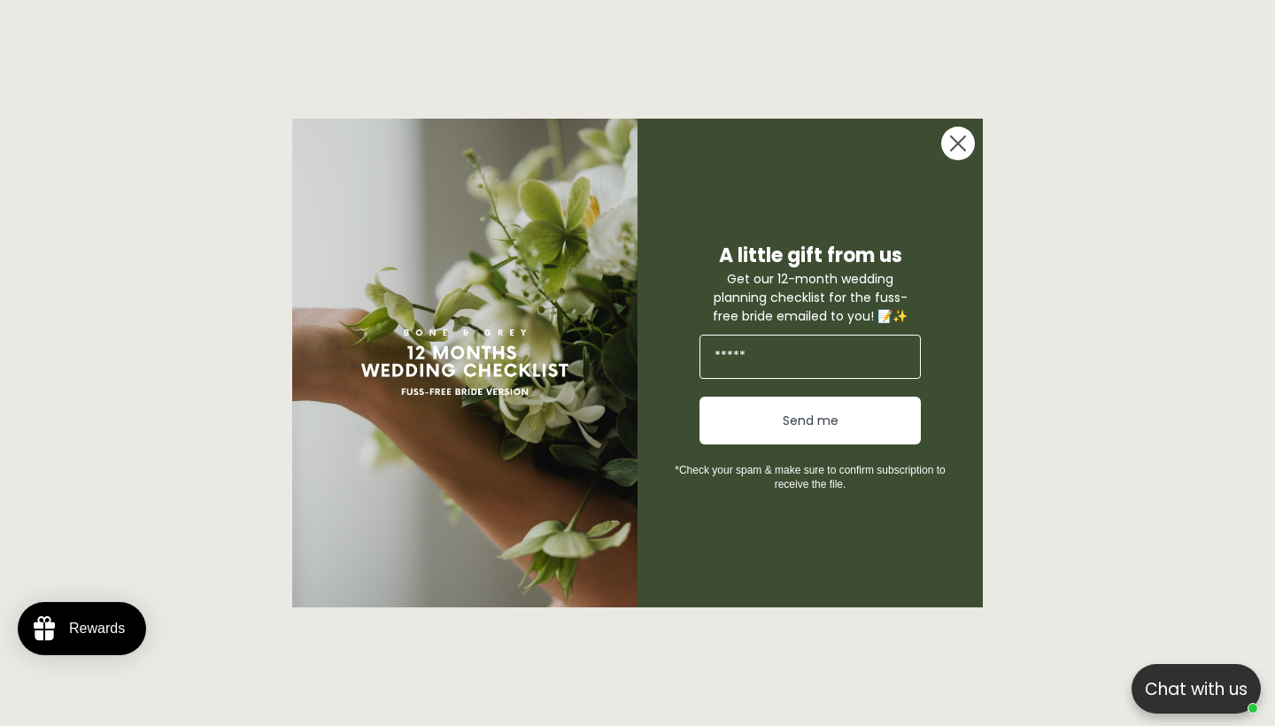
scroll to position [1554, 0]
click at [968, 140] on circle "Close dialog" at bounding box center [959, 144] width 34 height 34
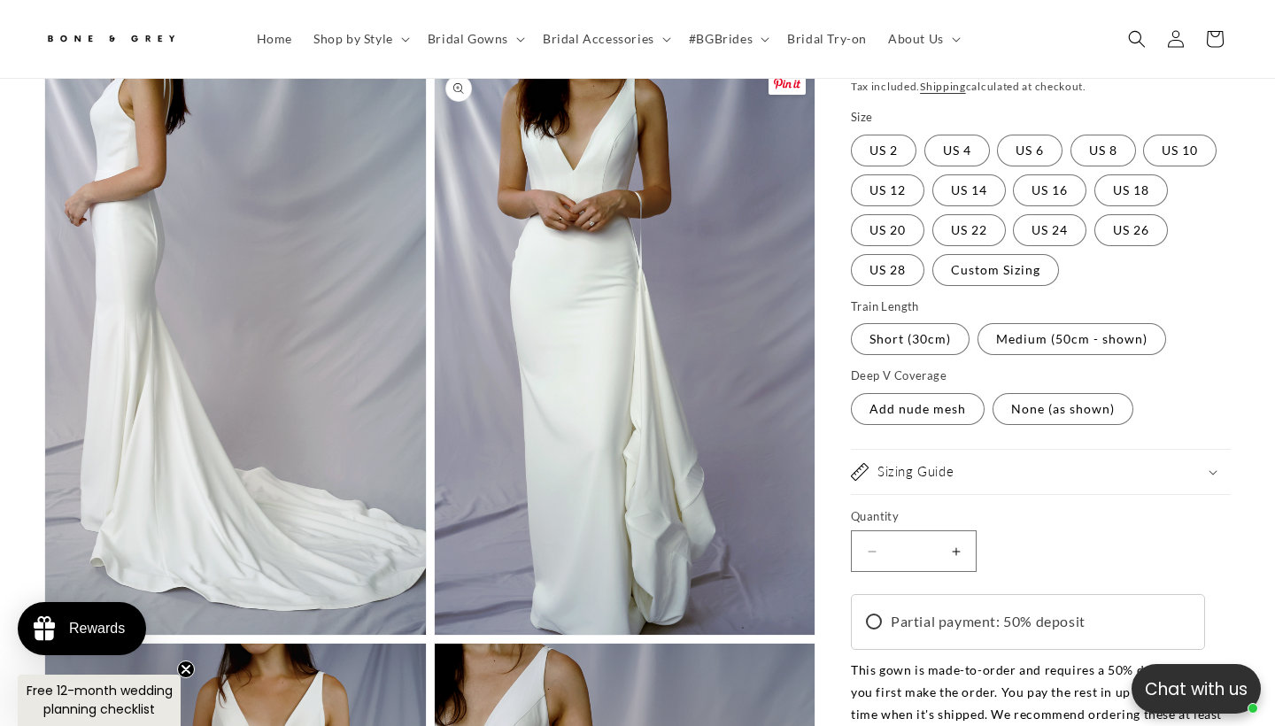
scroll to position [0, 0]
click at [435, 635] on button "Open media 11 in modal" at bounding box center [435, 635] width 0 height 0
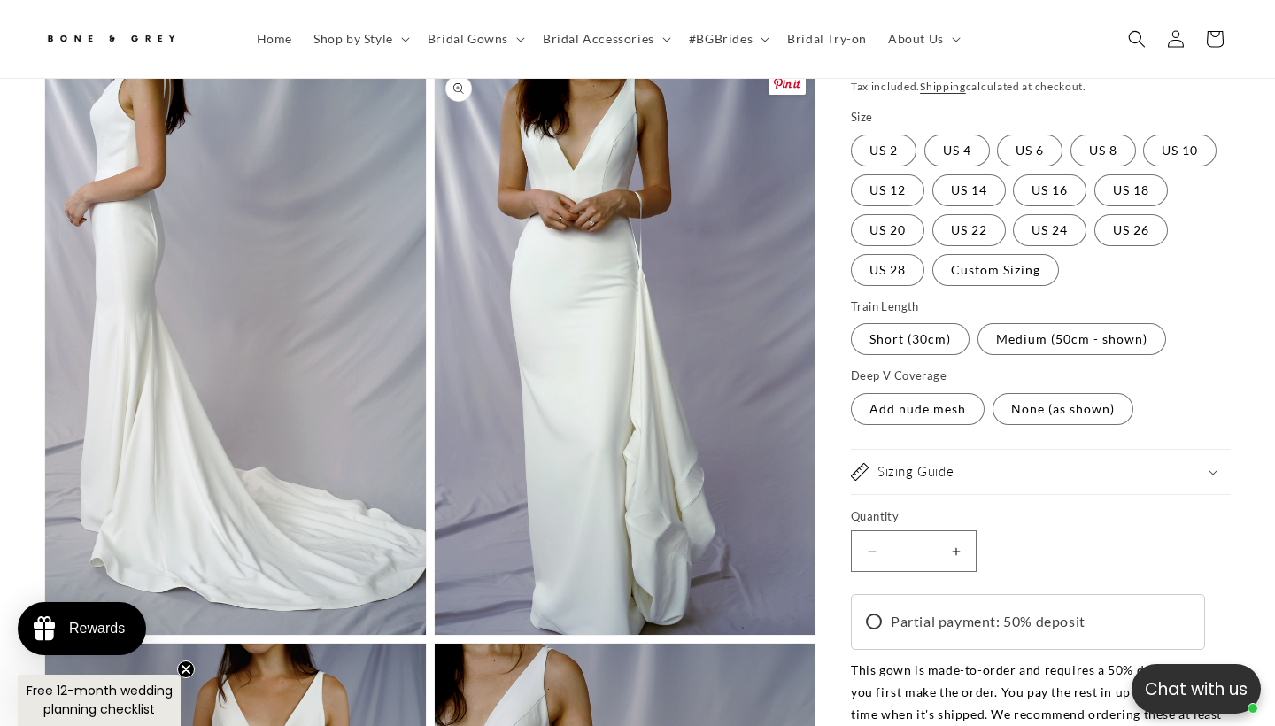
click at [435, 635] on button "Open media 11 in modal" at bounding box center [435, 635] width 0 height 0
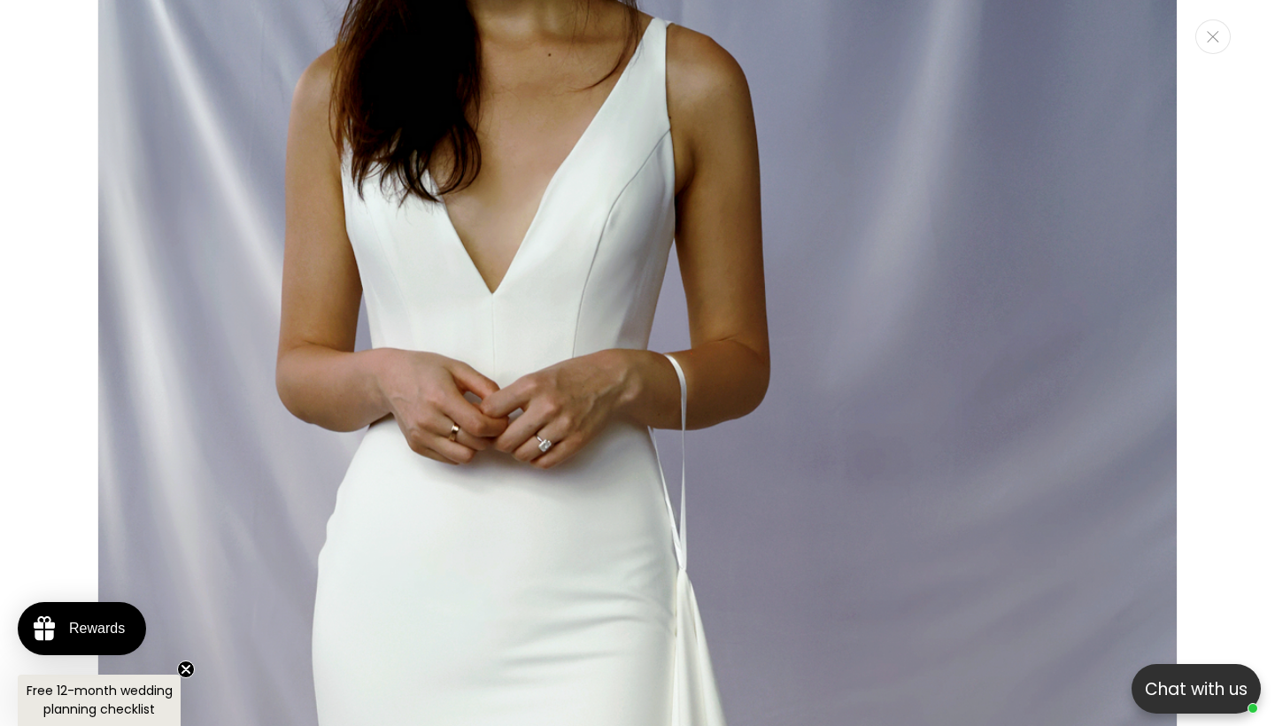
scroll to position [0, 430]
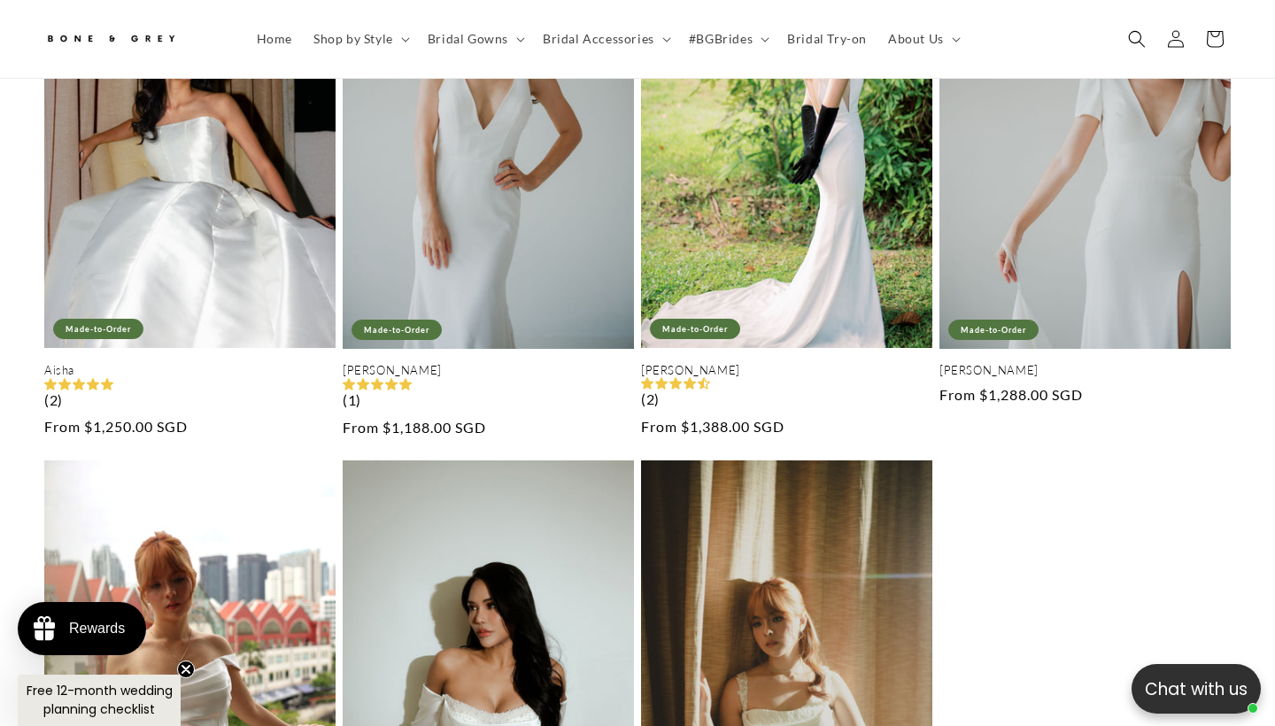
scroll to position [446, 0]
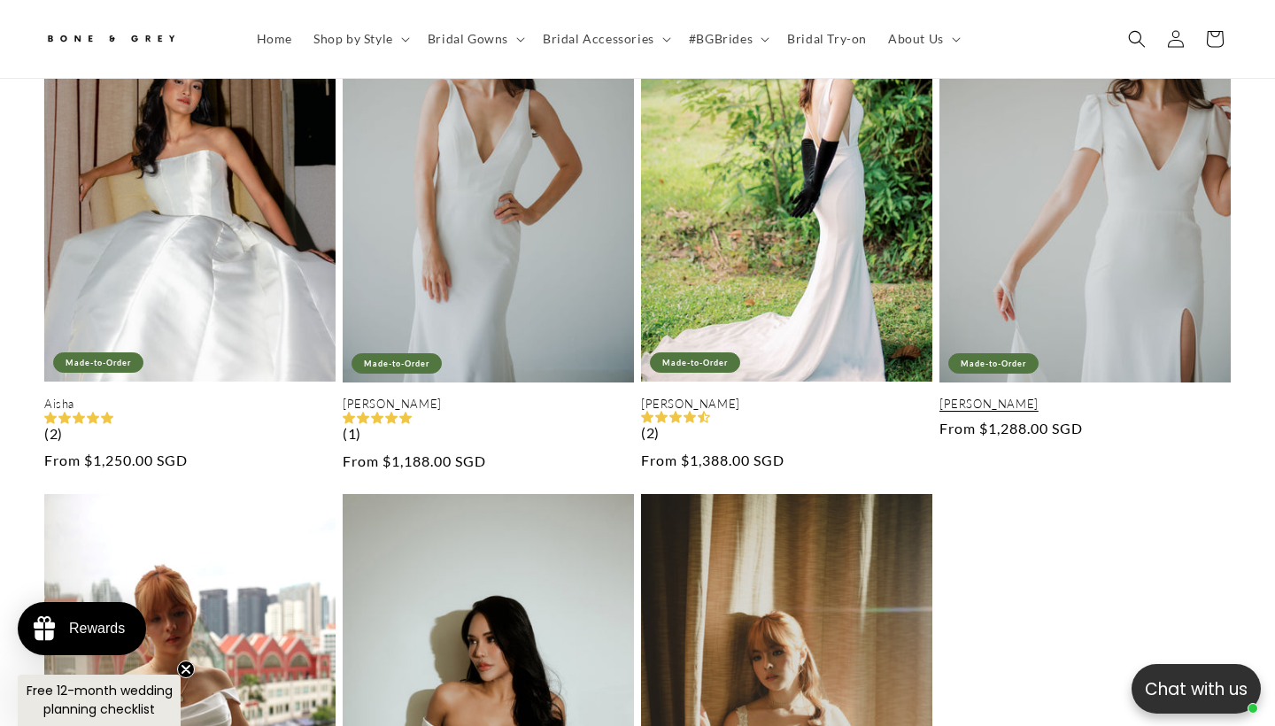
click at [1139, 397] on link "[PERSON_NAME]" at bounding box center [1085, 404] width 291 height 15
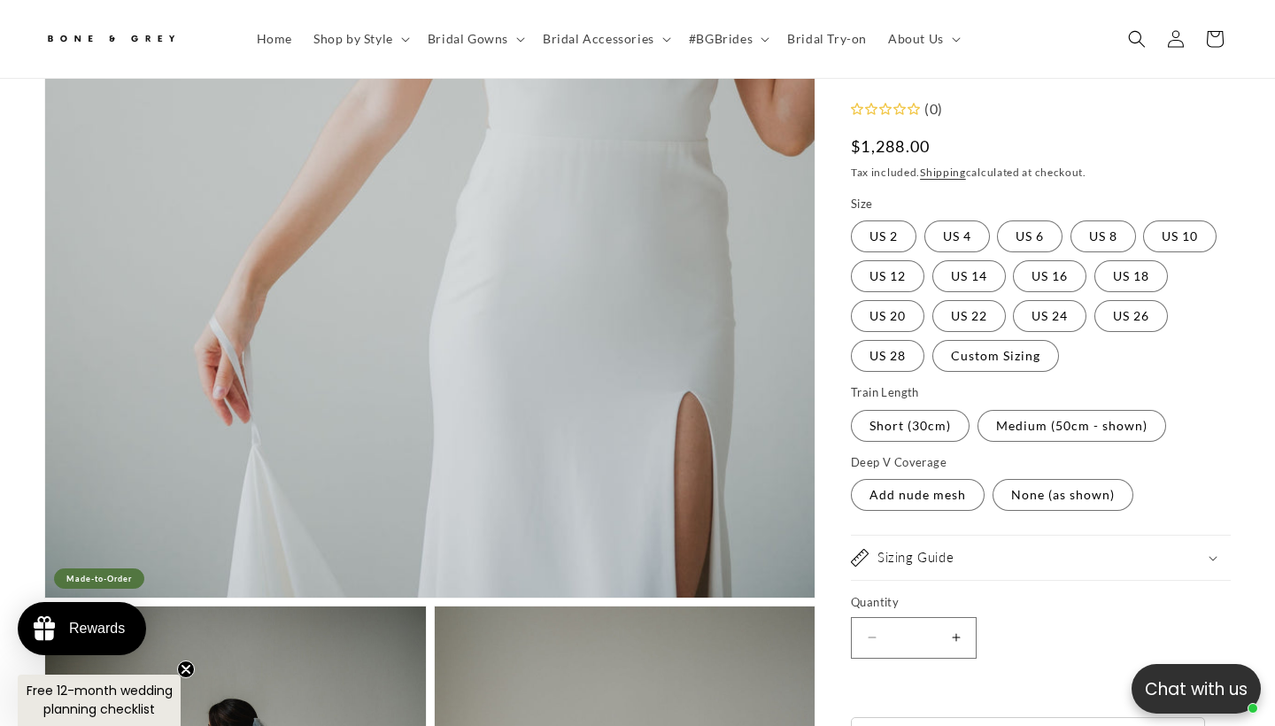
scroll to position [733, 0]
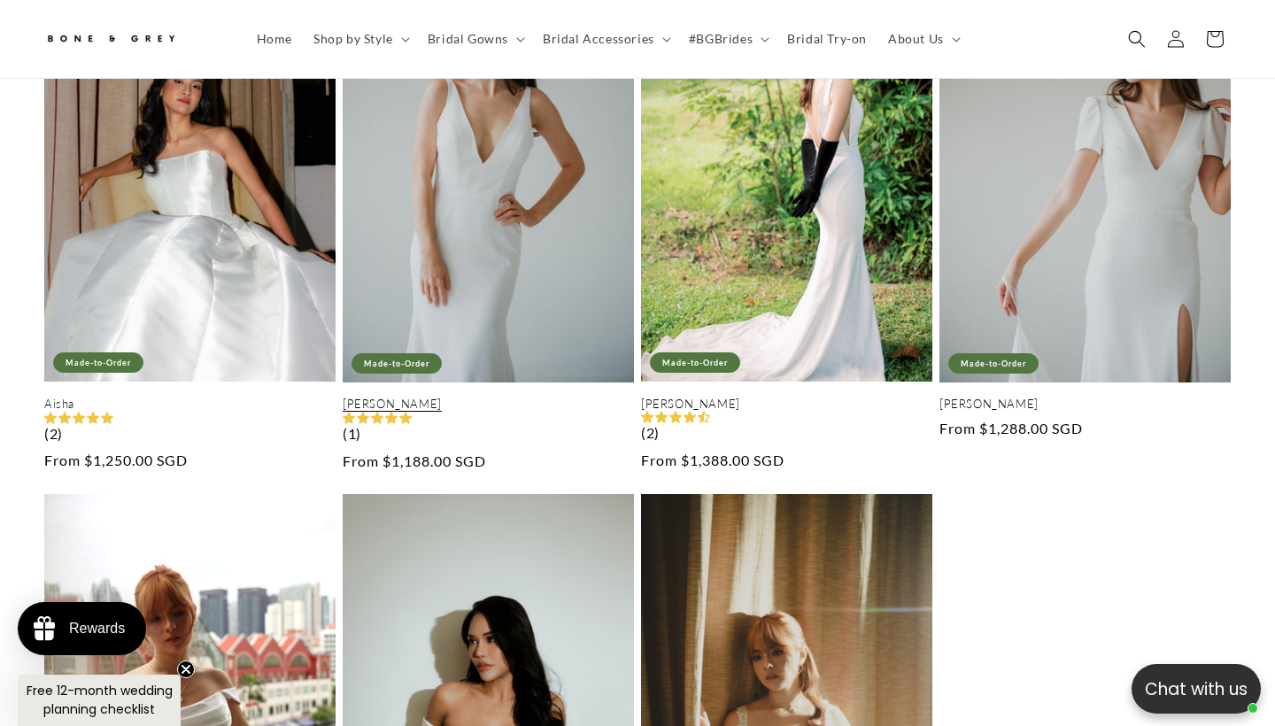
scroll to position [447, 0]
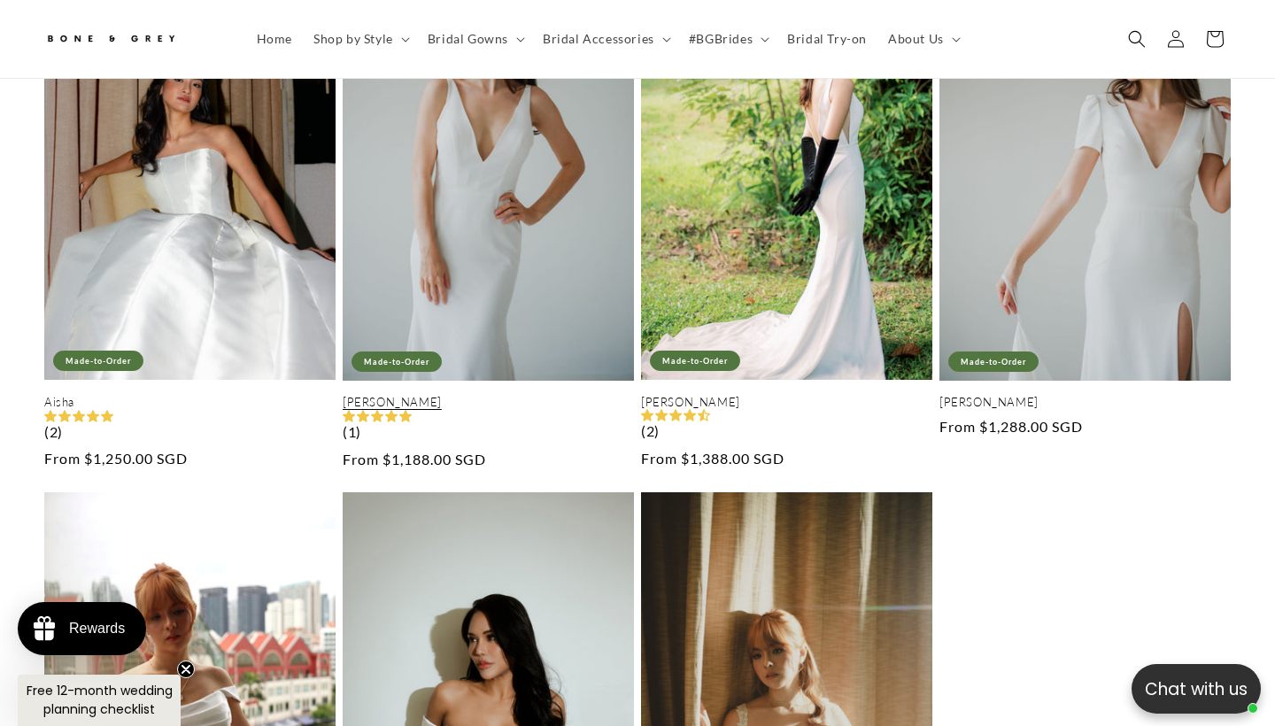
click at [435, 395] on link "Michelle" at bounding box center [488, 402] width 291 height 15
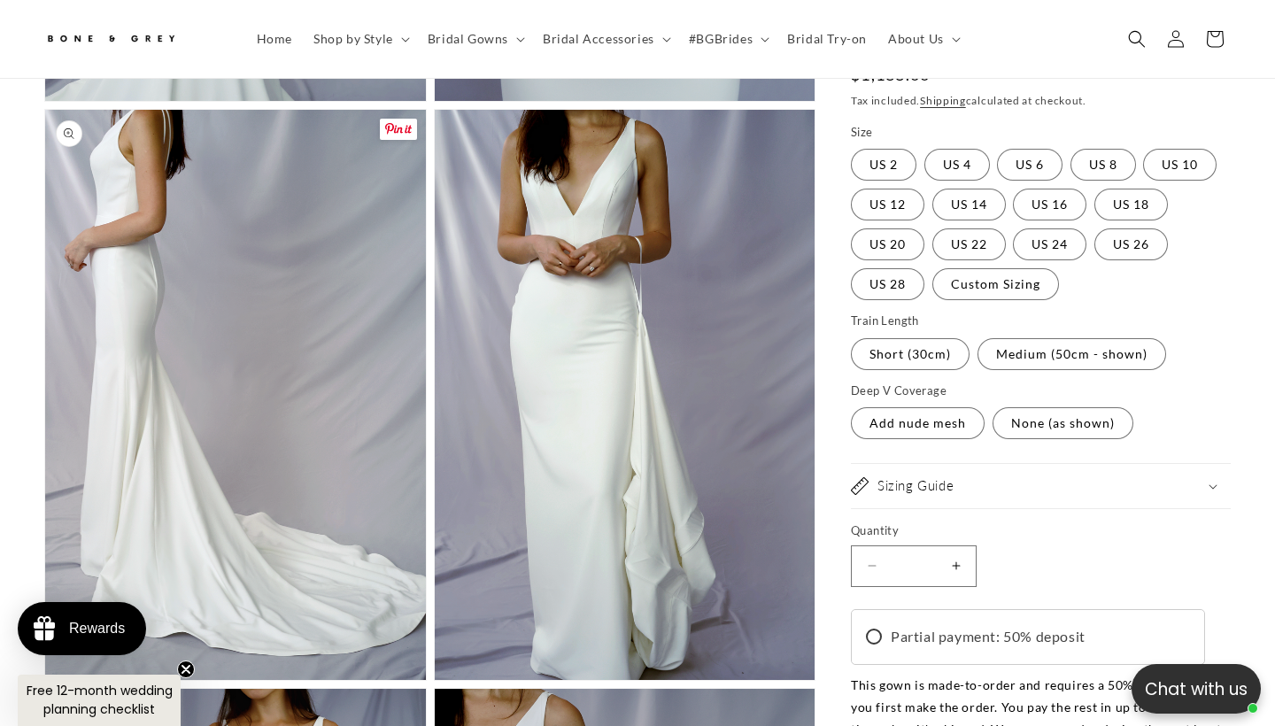
scroll to position [3563, 0]
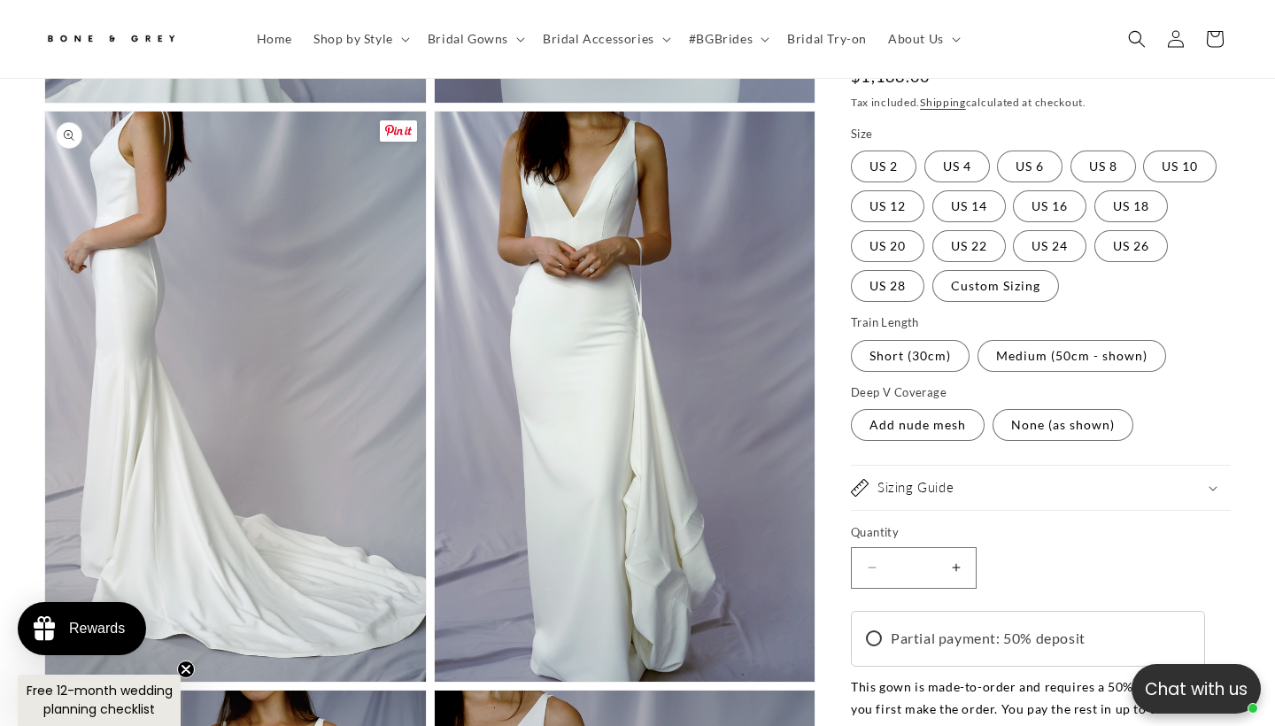
click at [45, 682] on button "Open media 10 in modal" at bounding box center [45, 682] width 0 height 0
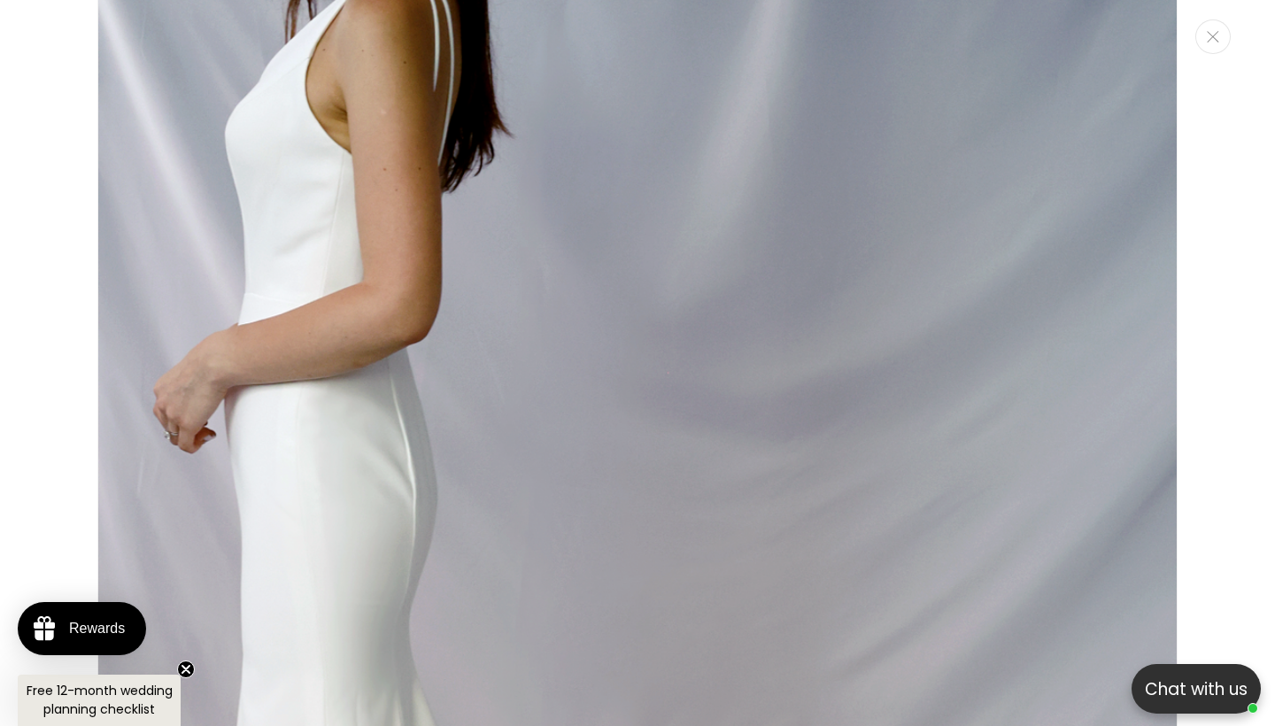
scroll to position [0, 861]
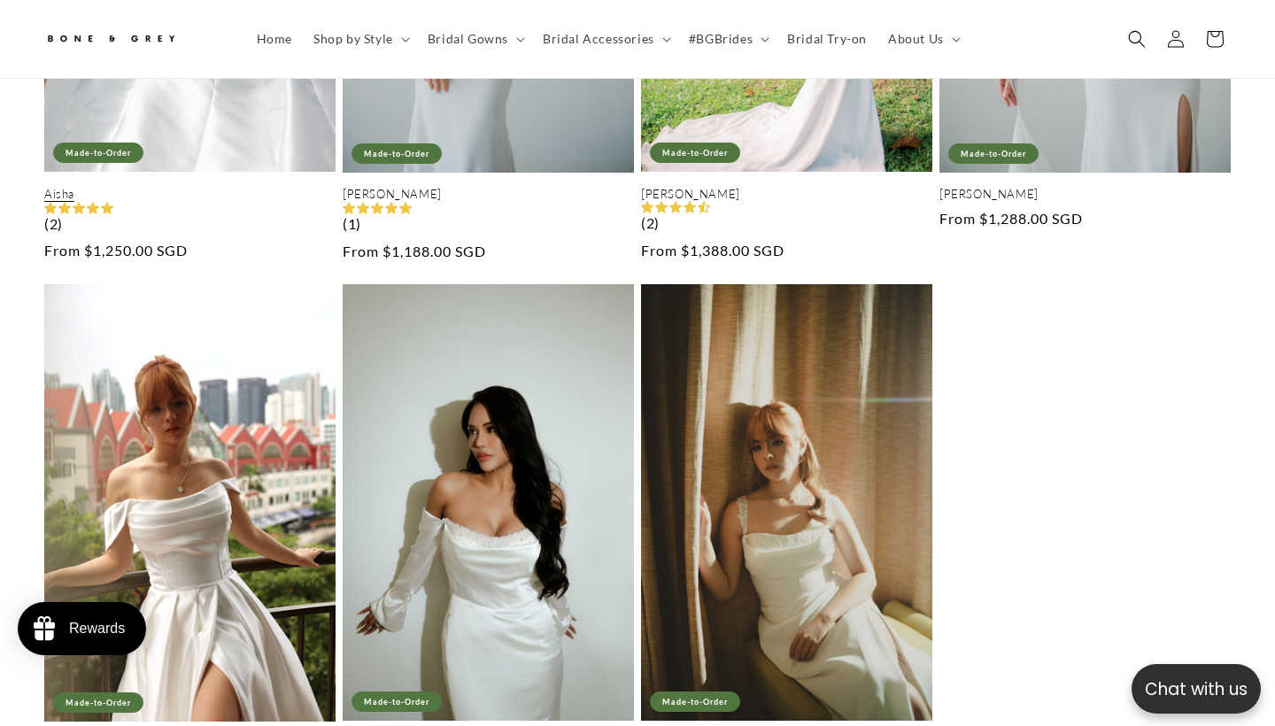
scroll to position [754, 0]
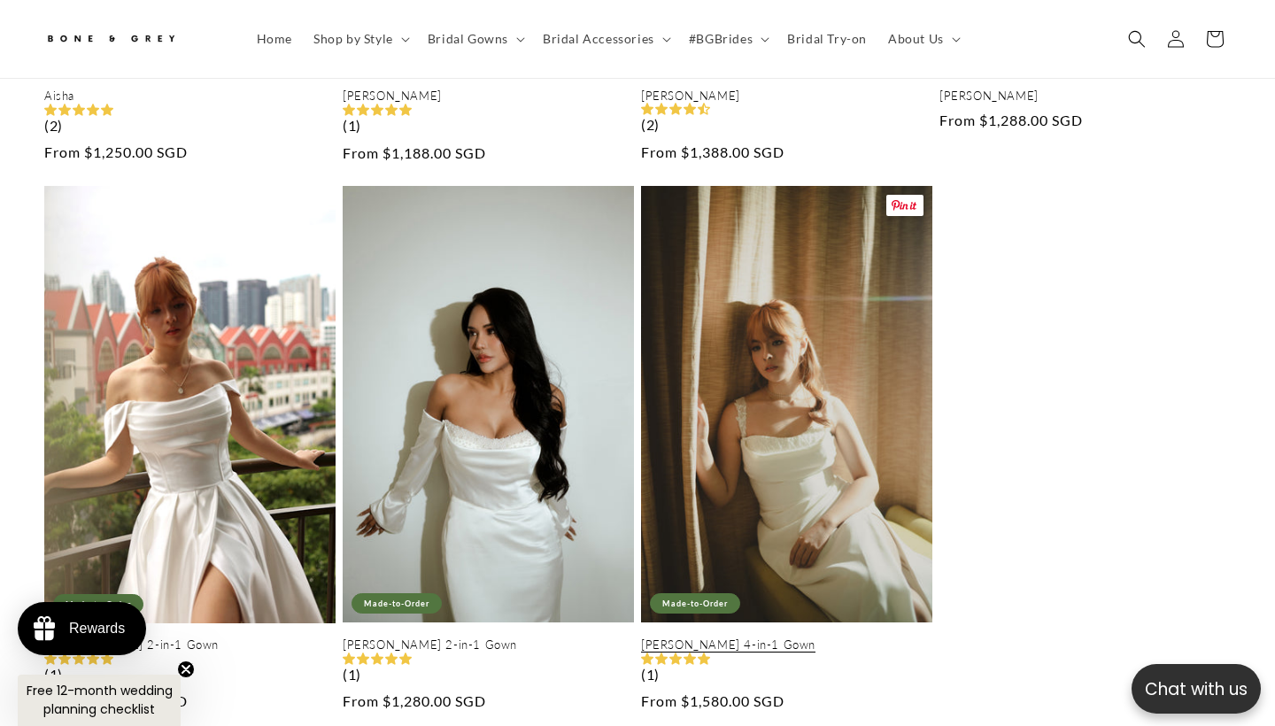
click at [761, 638] on link "[PERSON_NAME] 4-in-1 Gown" at bounding box center [786, 645] width 291 height 15
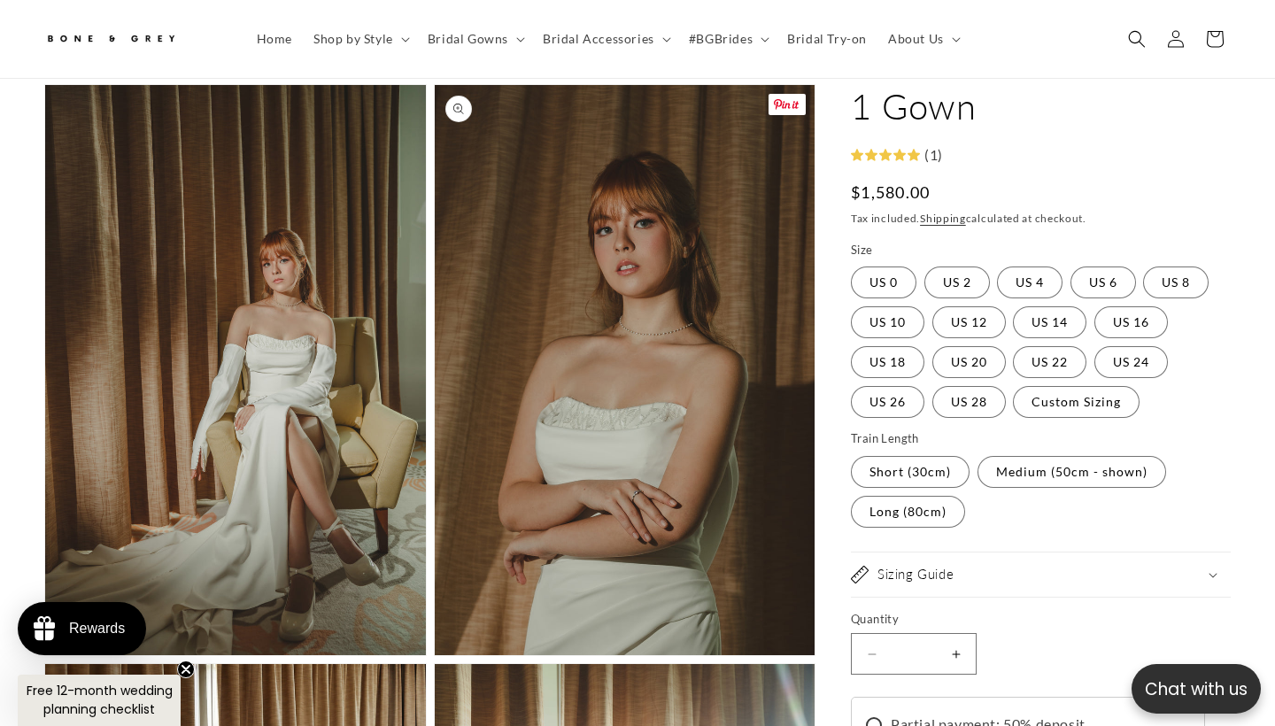
scroll to position [0, 861]
click at [45, 655] on button "Open media 2 in modal" at bounding box center [45, 655] width 0 height 0
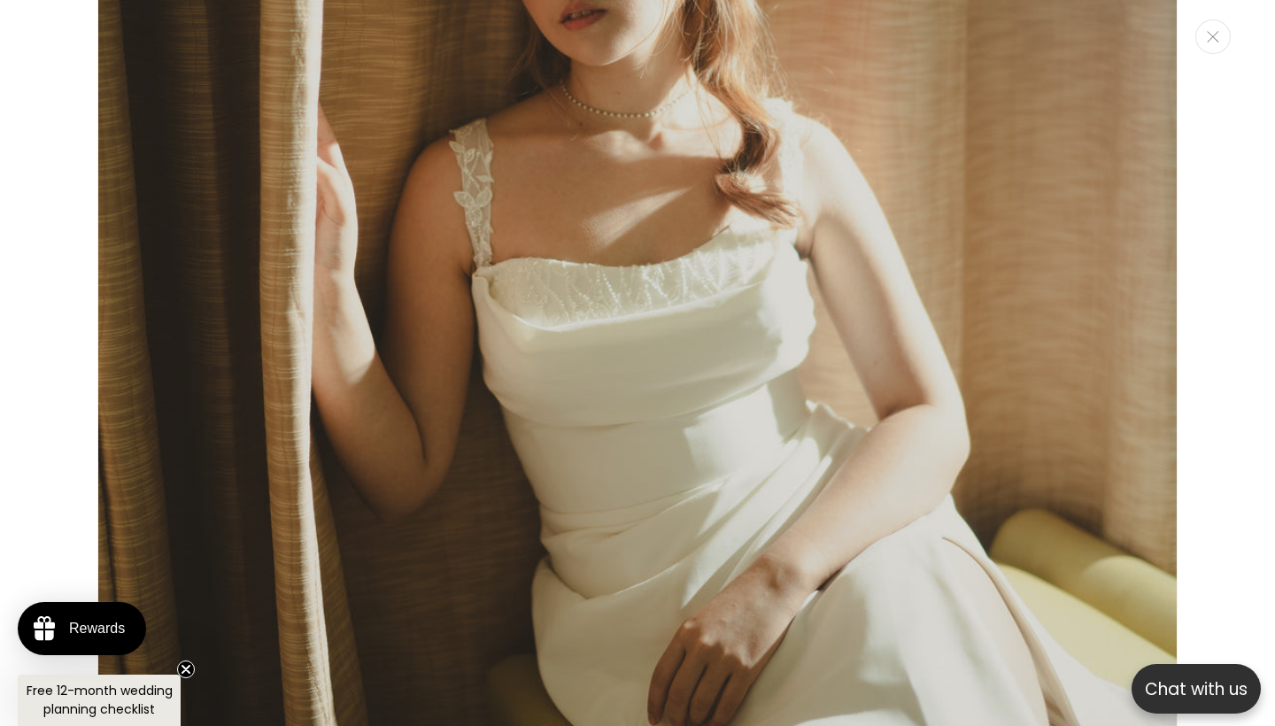
scroll to position [633, 0]
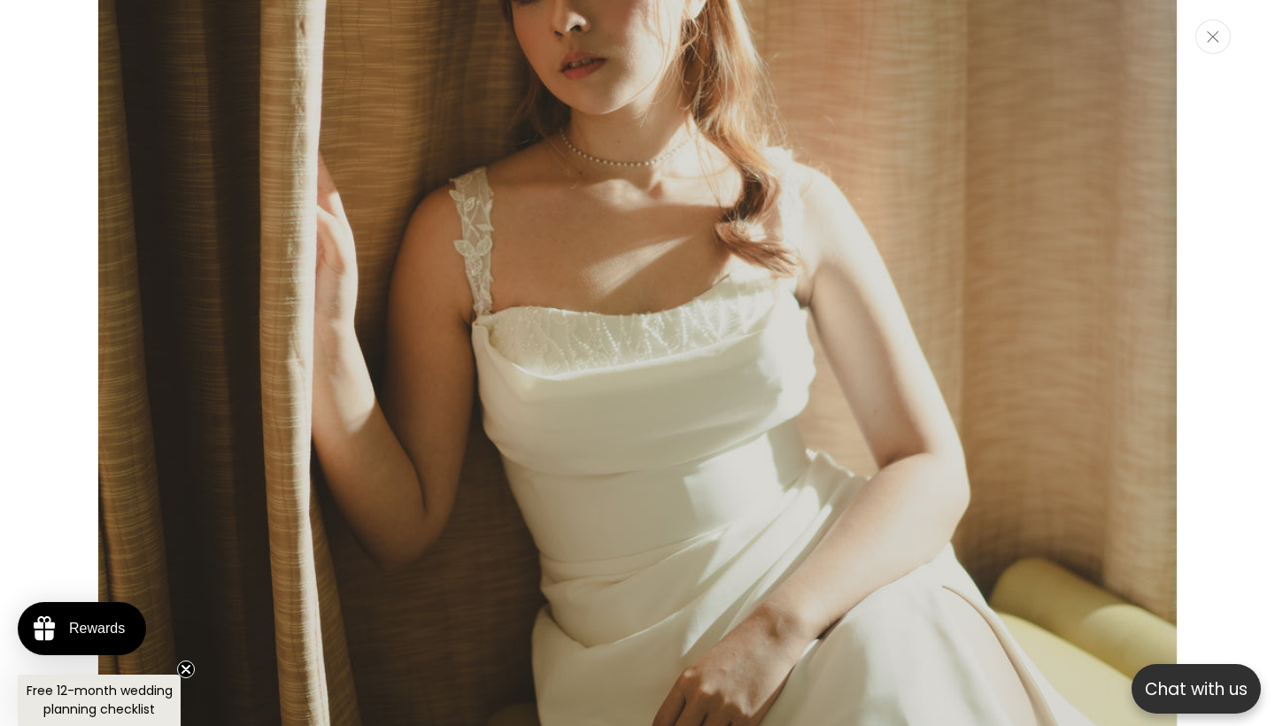
click at [1214, 43] on button "Close" at bounding box center [1213, 36] width 35 height 35
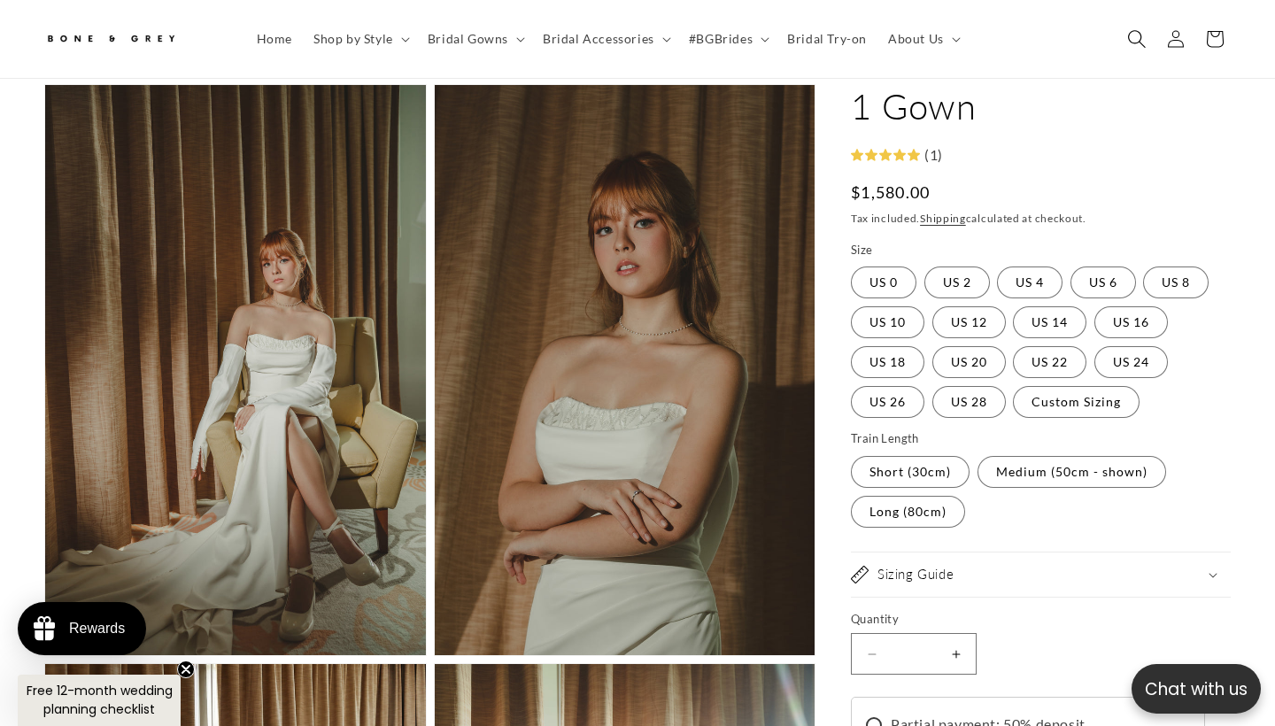
click at [1130, 43] on icon "Search" at bounding box center [1137, 38] width 19 height 19
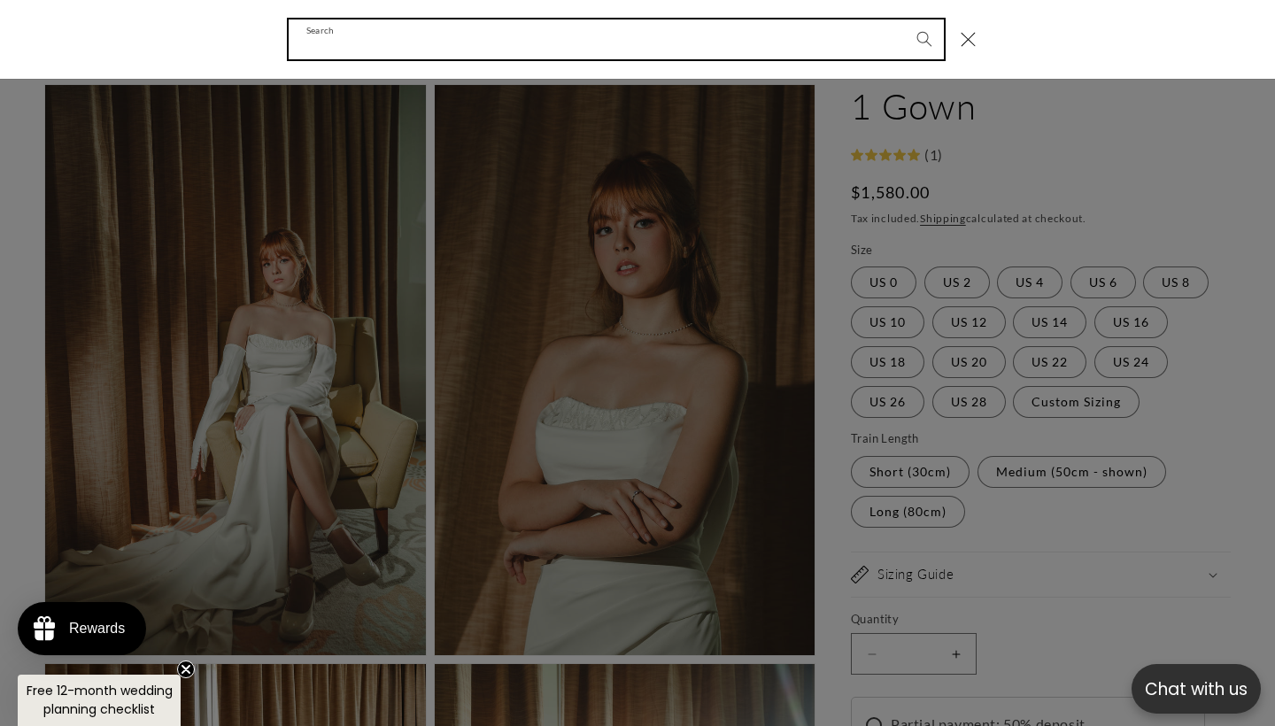
scroll to position [0, 861]
type input "****"
click at [924, 38] on button "Search" at bounding box center [924, 38] width 39 height 39
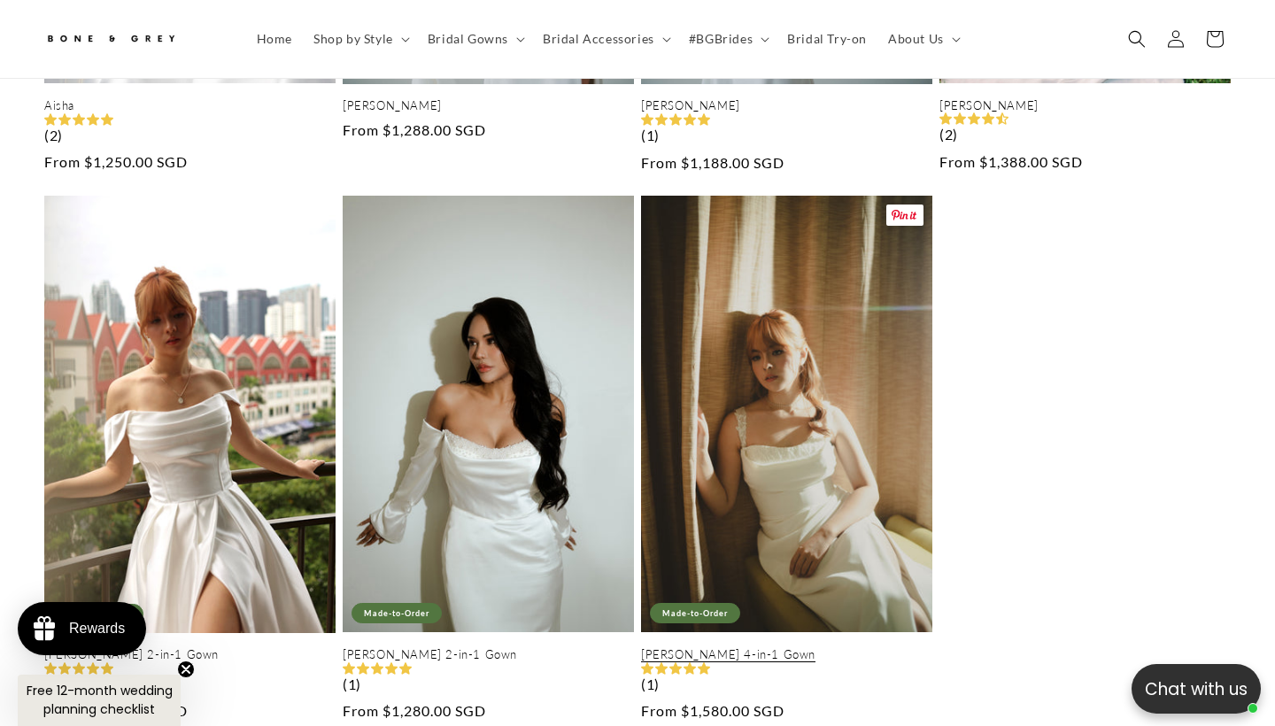
click at [756, 647] on link "Harper 4-in-1 Gown" at bounding box center [786, 654] width 291 height 15
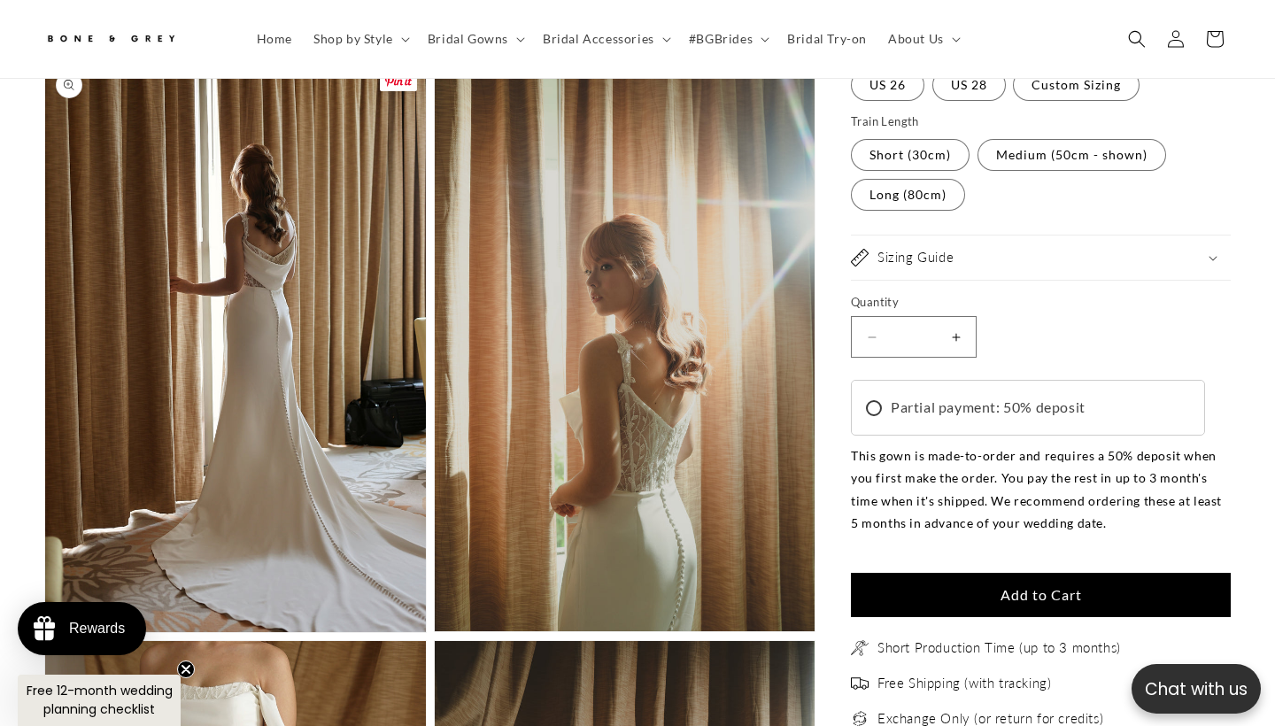
scroll to position [1833, 0]
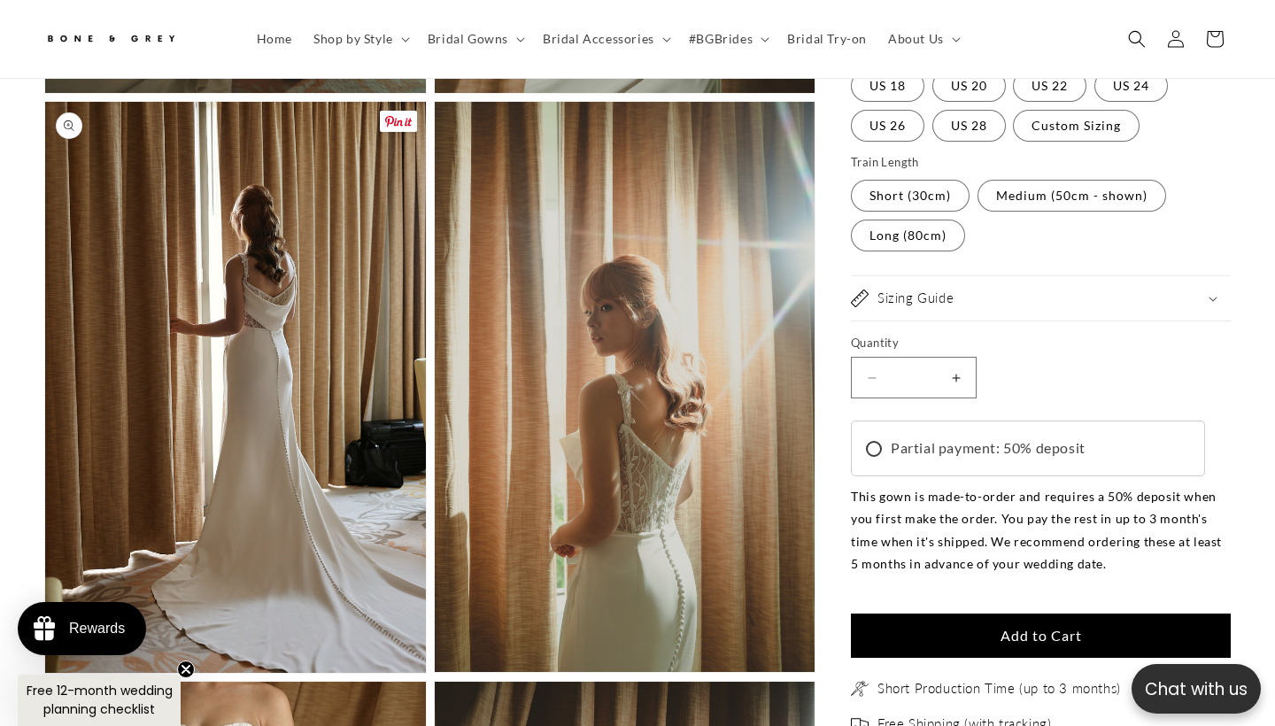
click at [45, 673] on button "Open media 4 in modal" at bounding box center [45, 673] width 0 height 0
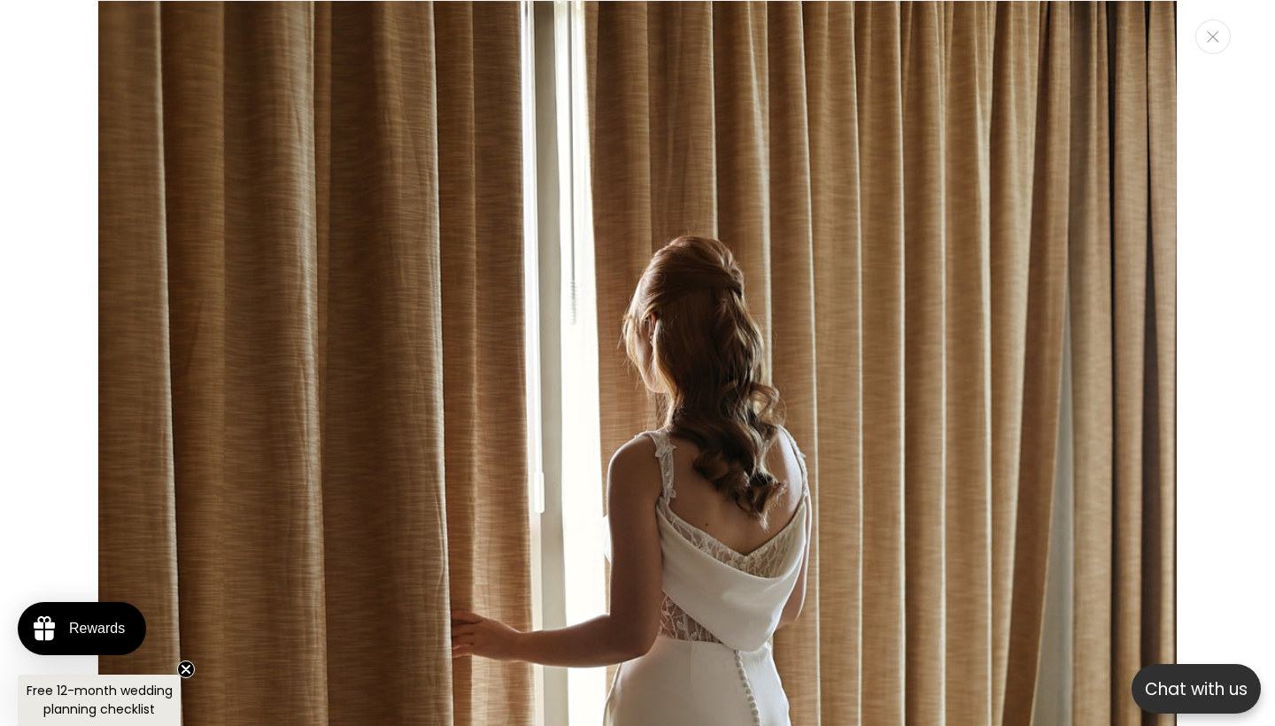
scroll to position [0, 861]
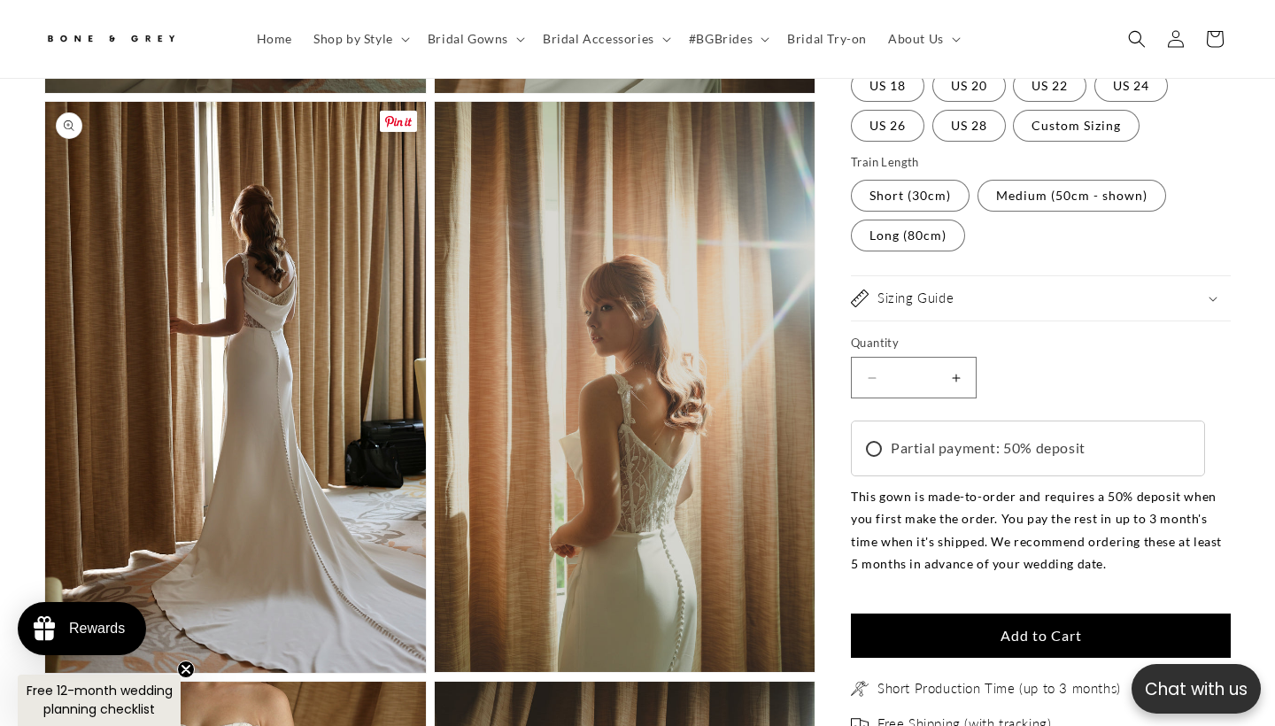
click at [45, 673] on button "Open media 4 in modal" at bounding box center [45, 673] width 0 height 0
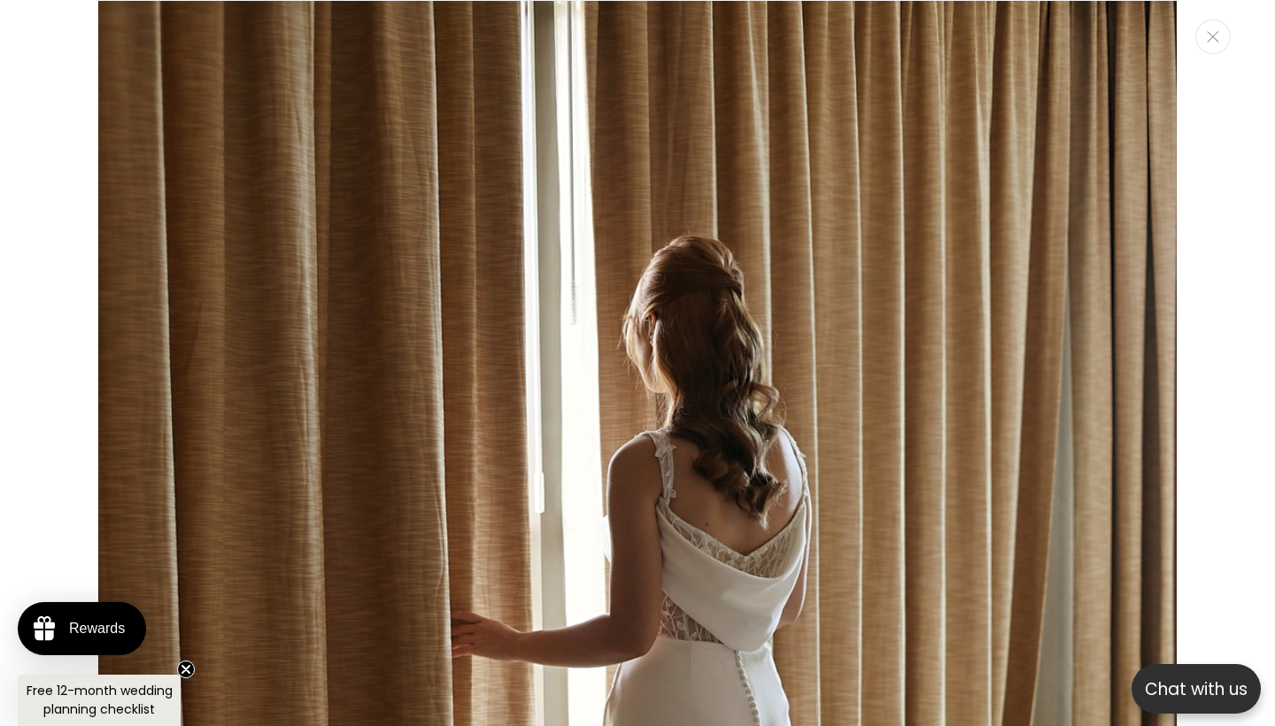
scroll to position [0, 0]
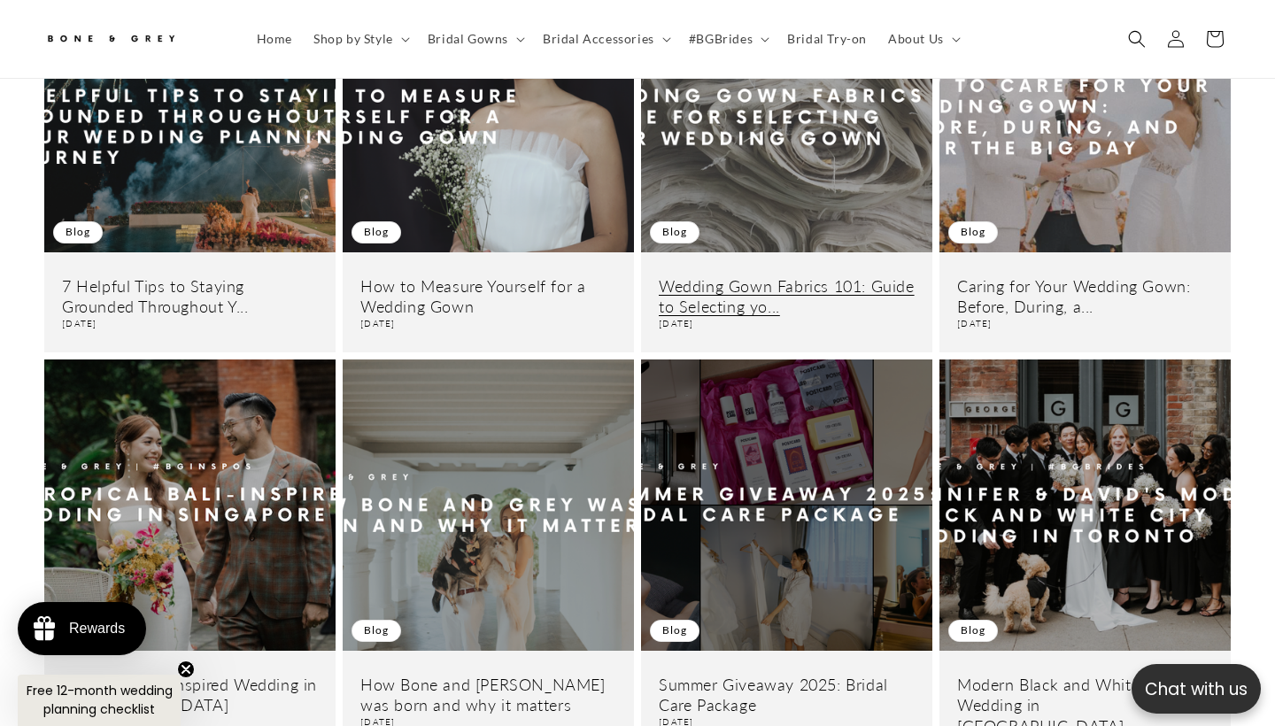
scroll to position [206, 0]
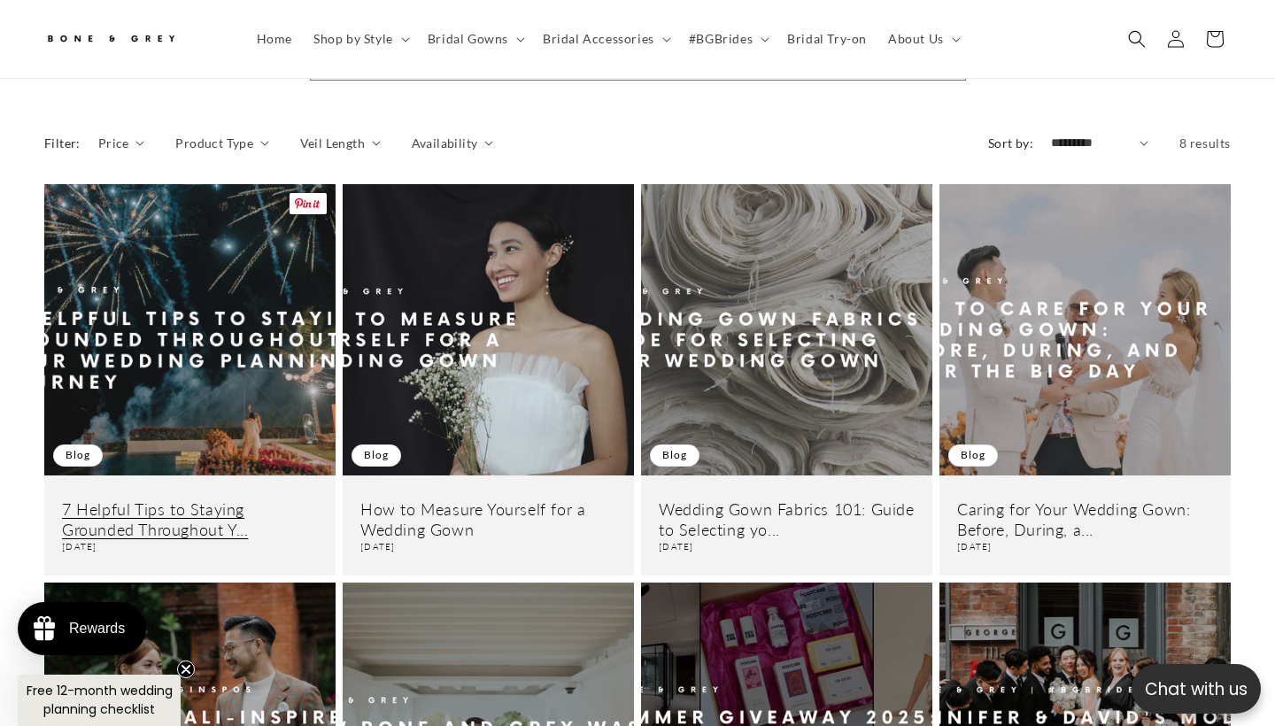
click at [247, 500] on link "7 Helpful Tips to Staying Grounded Throughout Y..." at bounding box center [190, 521] width 256 height 42
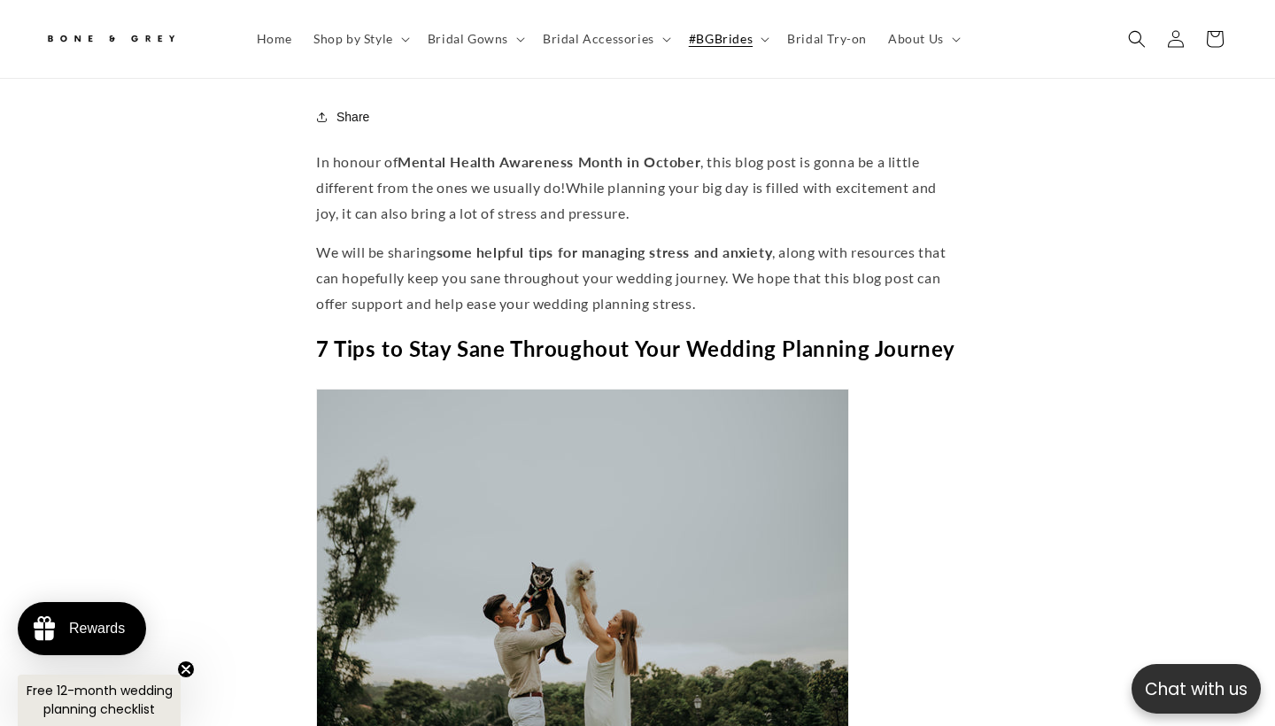
scroll to position [0, 430]
